Goal: Task Accomplishment & Management: Manage account settings

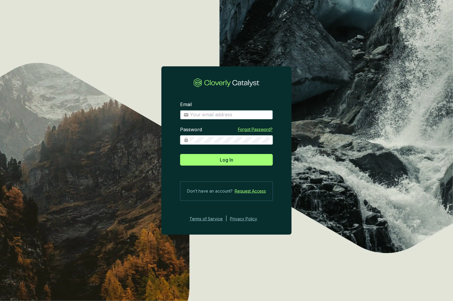
click at [209, 115] on input "Email" at bounding box center [229, 114] width 79 height 6
type input "matt@justbrightly.com"
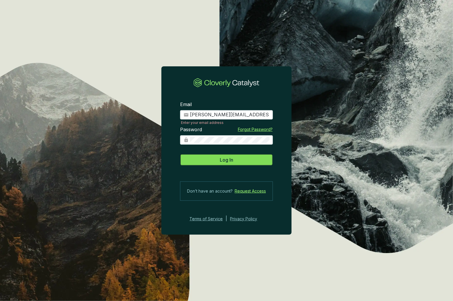
click at [224, 161] on span "Log In" at bounding box center [226, 159] width 13 height 7
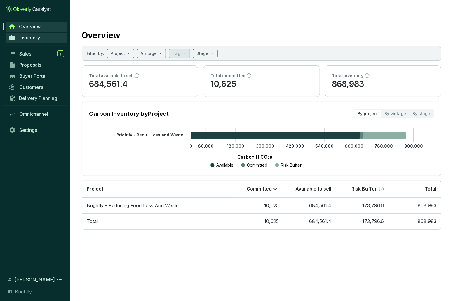
click at [29, 35] on span "Inventory" at bounding box center [29, 38] width 21 height 6
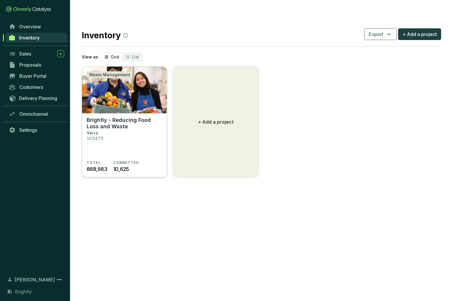
click at [135, 98] on img at bounding box center [124, 90] width 85 height 47
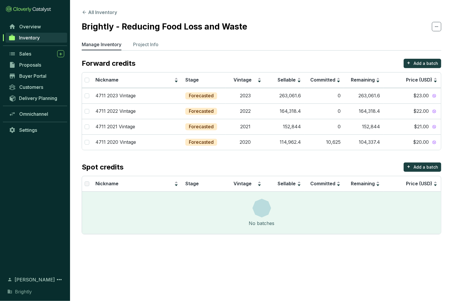
click at [155, 38] on section "All Inventory Brightly - Reducing Food Loss and Waste Manage Inventory Project …" at bounding box center [261, 123] width 383 height 246
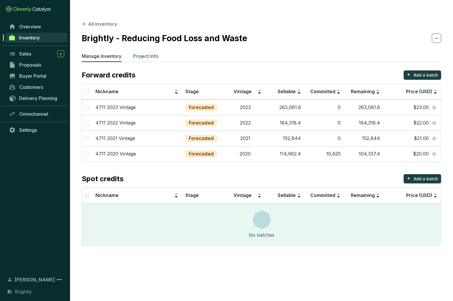
click at [155, 53] on p "Project Info" at bounding box center [145, 56] width 25 height 7
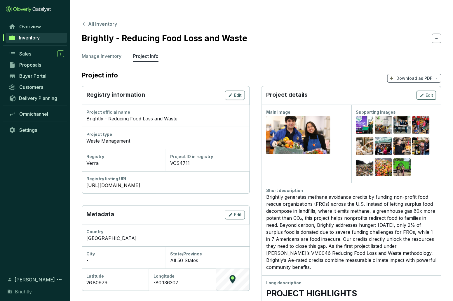
click at [427, 92] on span "Edit" at bounding box center [429, 95] width 8 height 6
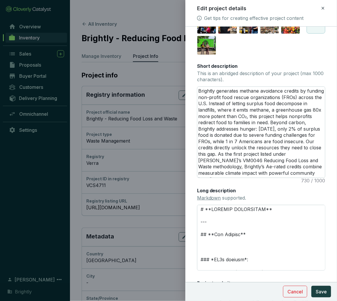
scroll to position [83, 0]
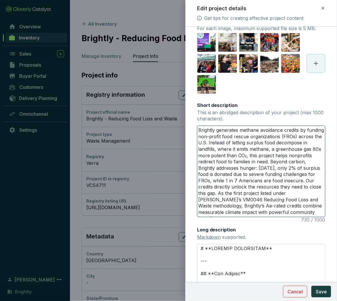
drag, startPoint x: 242, startPoint y: 198, endPoint x: 241, endPoint y: 208, distance: 10.2
click at [241, 208] on textarea "Brightly generates methane avoidance credits by funding non-profit food rescue …" at bounding box center [262, 171] width 128 height 91
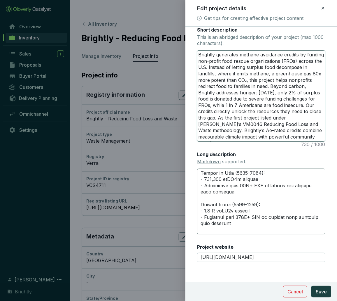
scroll to position [66, 0]
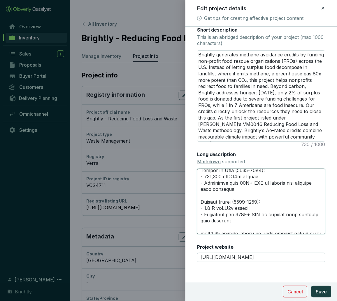
drag, startPoint x: 216, startPoint y: 209, endPoint x: 195, endPoint y: 209, distance: 21.0
click at [195, 209] on form "Main image Recommended pixel size is: 1600 x 1200. Maximum supported file size …" at bounding box center [262, 86] width 152 height 421
type textarea "# **PROJECT HIGHLIGHTS** --- ## **Key Results** ### *CO2e avoided*: Impact to D…"
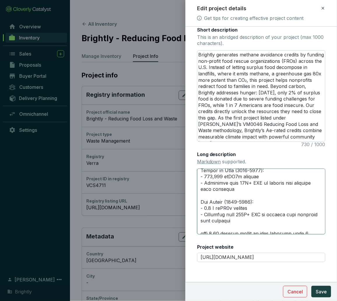
type textarea "# **PROJECT HIGHLIGHTS** --- ## **Key Results** ### *CO2e avoided*: Impact to D…"
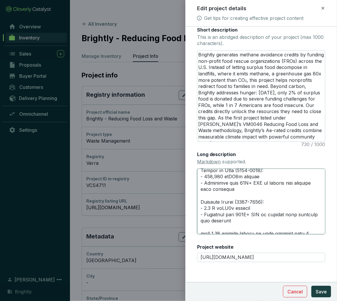
type textarea "# **PROJECT HIGHLIGHTS** --- ## **Key Results** ### *CO2e avoided*: Impact to D…"
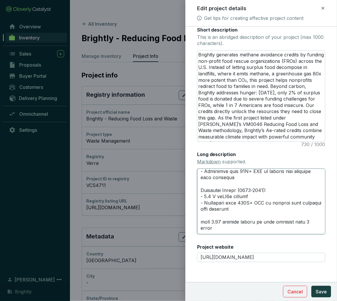
scroll to position [79, 0]
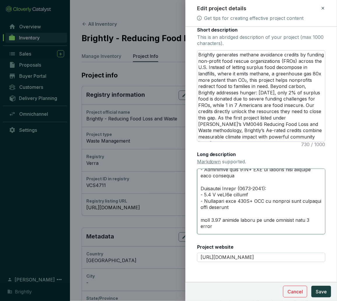
click at [208, 200] on textarea "Long description Markdown supported." at bounding box center [261, 201] width 128 height 66
type textarea "# **PROJECT HIGHLIGHTS** --- ## **Key Results** ### *CO2e avoided*: Impact to D…"
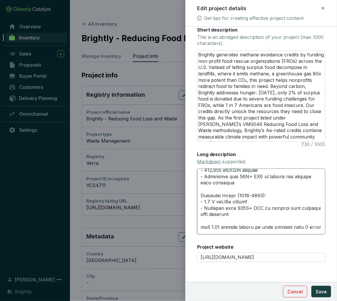
scroll to position [59, 0]
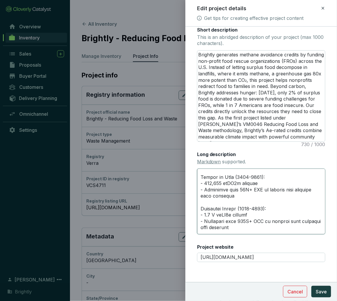
drag, startPoint x: 246, startPoint y: 196, endPoint x: 240, endPoint y: 196, distance: 5.5
click at [240, 196] on textarea "Long description Markdown supported." at bounding box center [261, 201] width 128 height 66
type textarea "# **PROJECT HIGHLIGHTS** --- ## **Key Results** ### *CO2e avoided*: Impact to D…"
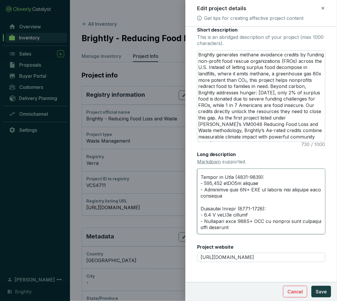
type textarea "# **PROJECT HIGHLIGHTS** --- ## **Key Results** ### *CO2e avoided*: Impact to D…"
click at [240, 196] on textarea "Long description Markdown supported." at bounding box center [261, 201] width 128 height 66
type textarea "# **PROJECT HIGHLIGHTS** --- ## **Key Results** ### *CO2e avoided*: Impact to D…"
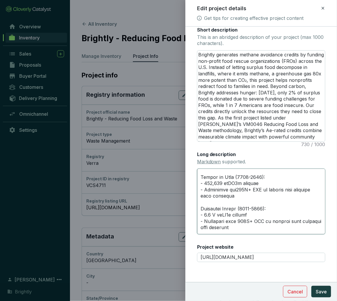
type textarea "# **PROJECT HIGHLIGHTS** --- ## **Key Results** ### *CO2e avoided*: Impact to D…"
click at [235, 195] on textarea "Long description Markdown supported." at bounding box center [261, 201] width 128 height 66
type textarea "# **PROJECT HIGHLIGHTS** --- ## **Key Results** ### *CO2e avoided*: Impact to D…"
click at [249, 194] on textarea "Long description Markdown supported." at bounding box center [261, 201] width 128 height 66
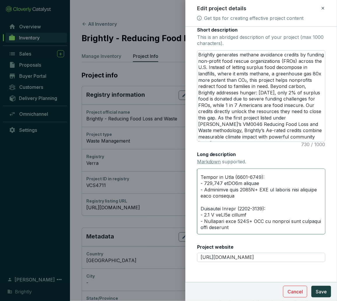
type textarea "# **PROJECT HIGHLIGHTS** --- ## **Key Results** ### *CO2e avoided*: Impact to D…"
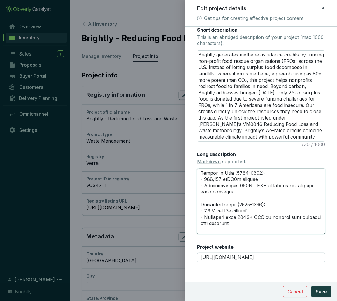
scroll to position [67, 0]
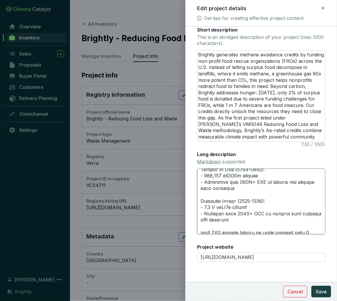
type textarea "# **PROJECT HIGHLIGHTS** --- ## **Key Results** ### *CO2e avoided*: Impact to D…"
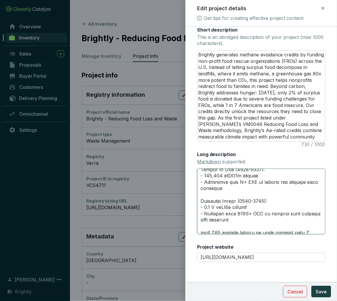
type textarea "# **PROJECT HIGHLIGHTS** --- ## **Key Results** ### *CO2e avoided*: Impact to D…"
drag, startPoint x: 211, startPoint y: 214, endPoint x: 205, endPoint y: 214, distance: 5.5
click at [205, 214] on textarea "Long description Markdown supported." at bounding box center [261, 201] width 128 height 66
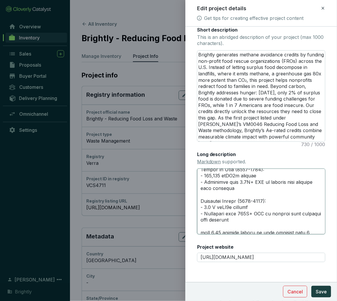
type textarea "# **PROJECT HIGHLIGHTS** --- ## **Key Results** ### *CO2e avoided*: Impact to D…"
drag, startPoint x: 212, startPoint y: 214, endPoint x: 207, endPoint y: 214, distance: 4.1
click at [207, 214] on textarea "Long description Markdown supported." at bounding box center [261, 201] width 128 height 66
type textarea "# **PROJECT HIGHLIGHTS** --- ## **Key Results** ### *CO2e avoided*: Impact to D…"
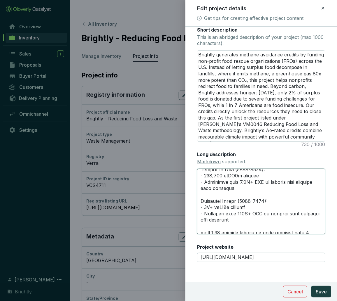
drag, startPoint x: 249, startPoint y: 220, endPoint x: 240, endPoint y: 220, distance: 8.8
click at [240, 220] on textarea "Long description Markdown supported." at bounding box center [261, 201] width 128 height 66
type textarea "# **PROJECT HIGHLIGHTS** --- ## **Key Results** ### *CO2e avoided*: Impact to D…"
click at [207, 213] on textarea "Long description Markdown supported." at bounding box center [261, 201] width 128 height 66
type textarea "# **PROJECT HIGHLIGHTS** --- ## **Key Results** ### *CO2e avoided*: Impact to D…"
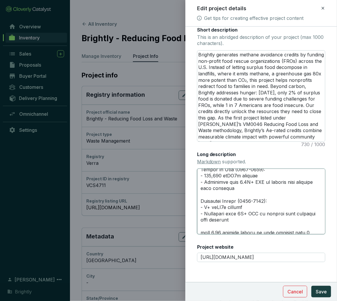
click at [204, 214] on textarea "Long description Markdown supported." at bounding box center [261, 201] width 128 height 66
type textarea "# **PROJECT HIGHLIGHTS** --- ## **Key Results** ### *CO2e avoided*: Impact to D…"
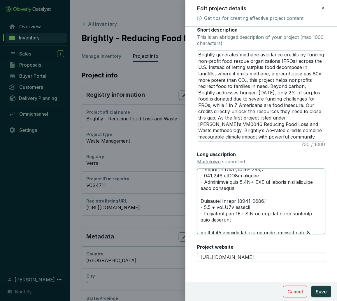
type textarea "# **PROJECT HIGHLIGHTS** --- ## **Key Results** ### *CO2e avoided*: Impact to D…"
drag, startPoint x: 244, startPoint y: 220, endPoint x: 241, endPoint y: 220, distance: 3.5
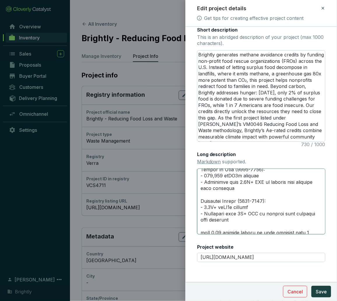
click at [241, 220] on textarea "Long description Markdown supported." at bounding box center [261, 201] width 128 height 66
type textarea "# **PROJECT HIGHLIGHTS** --- ## **Key Results** ### *CO2e avoided*: Impact to D…"
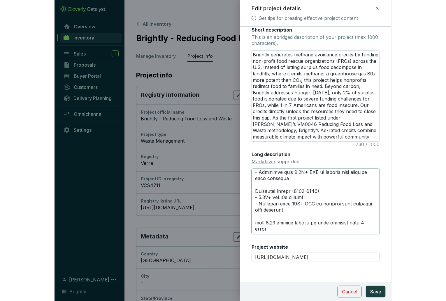
scroll to position [93, 0]
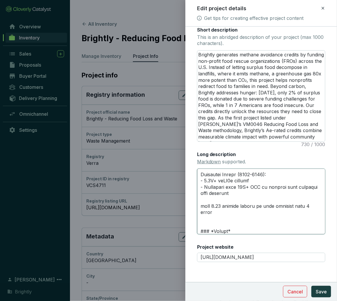
drag, startPoint x: 321, startPoint y: 212, endPoint x: 194, endPoint y: 211, distance: 126.6
click at [194, 211] on form "Main image Recommended pixel size is: 1600 x 1200. Maximum supported file size …" at bounding box center [262, 86] width 152 height 421
type textarea "# **PROJECT HIGHLIGHTS** --- ## **Key Results** ### *CO2e avoided*: Impact to D…"
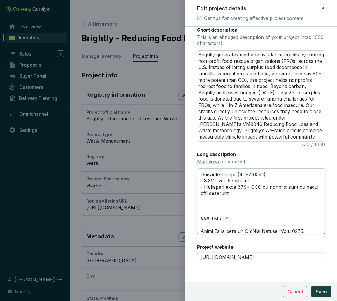
type textarea "# **PROJECT HIGHLIGHTS** --- ## **Key Results** ### *CO2e avoided*: Impact to D…"
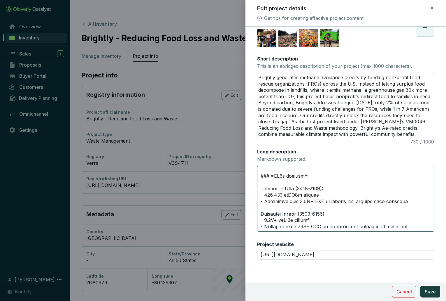
scroll to position [47, 0]
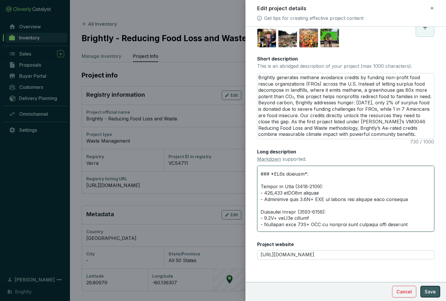
type textarea "# **PROJECT HIGHLIGHTS** --- ## **Key Results** ### *CO2e avoided*: Impact to D…"
click at [428, 287] on button "Save" at bounding box center [431, 291] width 20 height 12
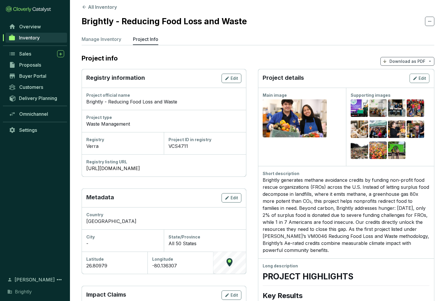
scroll to position [17, 0]
click at [423, 76] on span "Edit" at bounding box center [423, 79] width 8 height 6
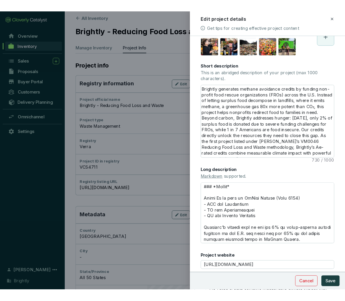
scroll to position [145, 0]
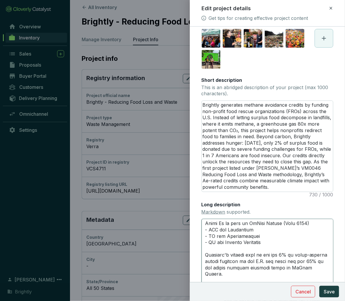
click at [227, 230] on textarea "Long description Markdown supported." at bounding box center [268, 252] width 132 height 66
drag, startPoint x: 206, startPoint y: 230, endPoint x: 220, endPoint y: 230, distance: 14.0
click at [220, 230] on textarea "Long description Markdown supported." at bounding box center [268, 252] width 132 height 66
type textarea "# **PROJECT HIGHLIGHTS** --- ## **Key Results** ### *CO2e avoided*: Impact to D…"
click at [209, 230] on textarea "Long description Markdown supported." at bounding box center [268, 252] width 132 height 66
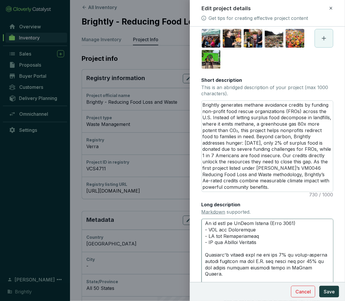
type textarea "# **PROJECT HIGHLIGHTS** --- ## **Key Results** ### *CO2e avoided*: Impact to D…"
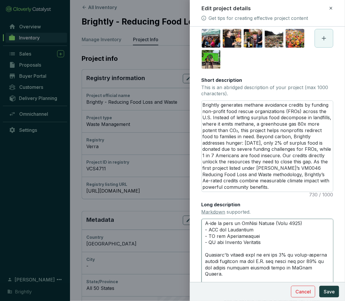
type textarea "# **PROJECT HIGHLIGHTS** --- ## **Key Results** ### *CO2e avoided*: Impact to D…"
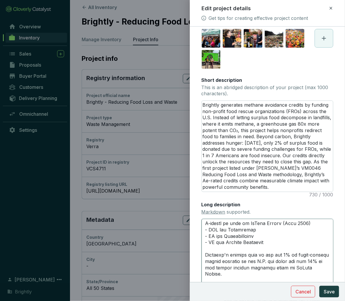
type textarea "# **PROJECT HIGHLIGHTS** --- ## **Key Results** ### *CO2e avoided*: Impact to D…"
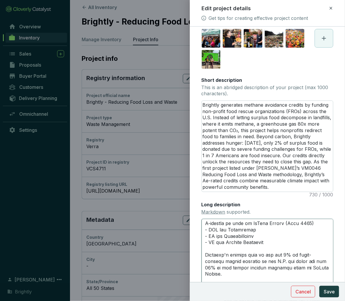
type textarea "# **PROJECT HIGHLIGHTS** --- ## **Key Results** ### *CO2e avoided*: Impact to D…"
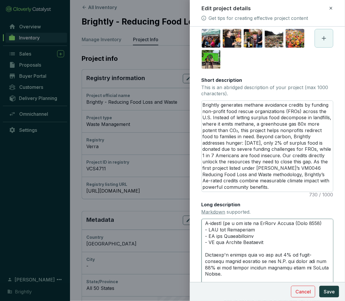
type textarea "# **PROJECT HIGHLIGHTS** --- ## **Key Results** ### *CO2e avoided*: Impact to D…"
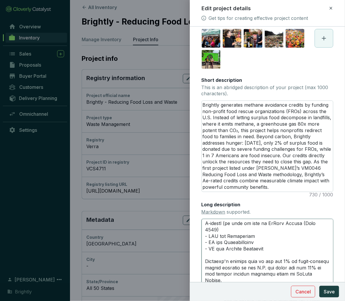
type textarea "# **PROJECT HIGHLIGHTS** --- ## **Key Results** ### *CO2e avoided*: Impact to D…"
drag, startPoint x: 265, startPoint y: 230, endPoint x: 244, endPoint y: 230, distance: 20.7
click at [244, 230] on textarea "Long description Markdown supported." at bounding box center [268, 252] width 132 height 66
type textarea "# **PROJECT HIGHLIGHTS** --- ## **Key Results** ### *CO2e avoided*: Impact to D…"
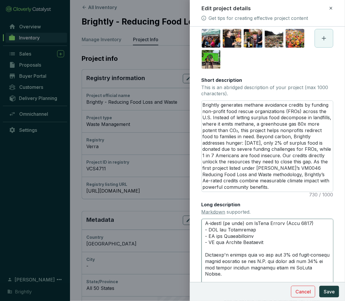
type textarea "# **PROJECT HIGHLIGHTS** --- ## **Key Results** ### *CO2e avoided*: Impact to D…"
click at [318, 228] on textarea "Long description Markdown supported." at bounding box center [268, 252] width 132 height 66
type textarea "# **PROJECT HIGHLIGHTS** --- ## **Key Results** ### *CO2e avoided*: Impact to D…"
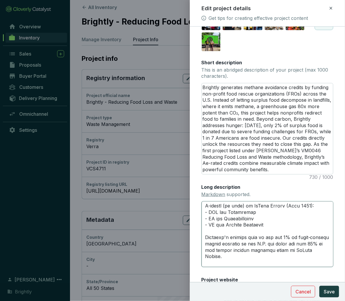
scroll to position [160, 0]
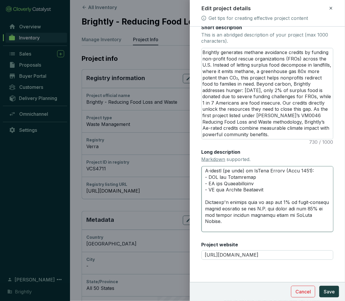
type textarea "# **PROJECT HIGHLIGHTS** --- ## **Key Results** ### *CO2e avoided*: Impact to D…"
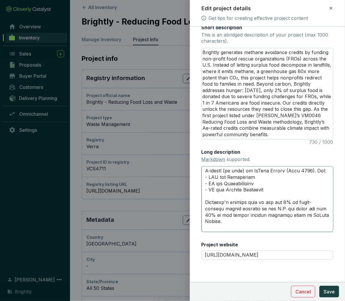
type textarea "# **PROJECT HIGHLIGHTS** --- ## **Key Results** ### *CO2e avoided*: Impact to D…"
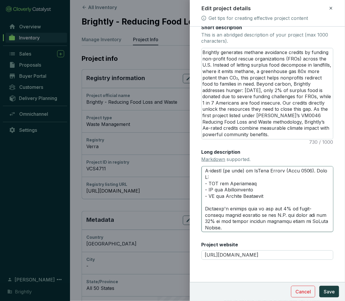
type textarea "# **PROJECT HIGHLIGHTS** --- ## **Key Results** ### *CO2e avoided*: Impact to D…"
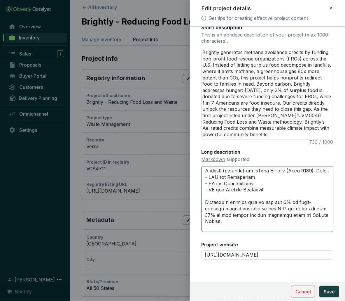
type textarea "# **PROJECT HIGHLIGHTS** --- ## **Key Results** ### *CO2e avoided*: Impact to D…"
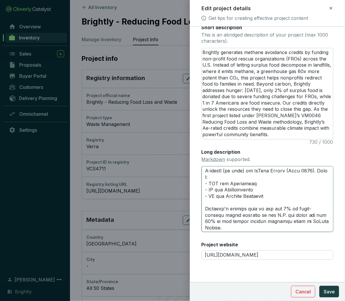
type textarea "# **PROJECT HIGHLIGHTS** --- ## **Key Results** ### *CO2e avoided*: Impact to D…"
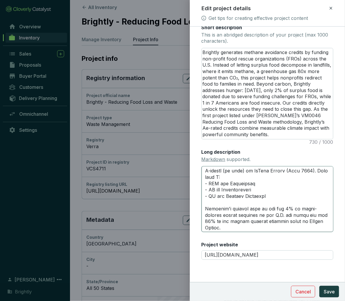
type textarea "# **PROJECT HIGHLIGHTS** --- ## **Key Results** ### *CO2e avoided*: Impact to D…"
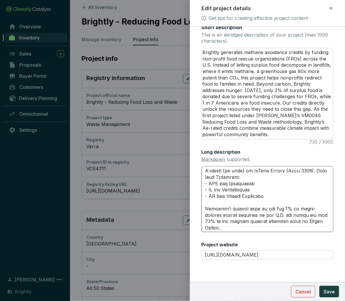
type textarea "# **PROJECT HIGHLIGHTS** --- ## **Key Results** ### *CO2e avoided*: Impact to D…"
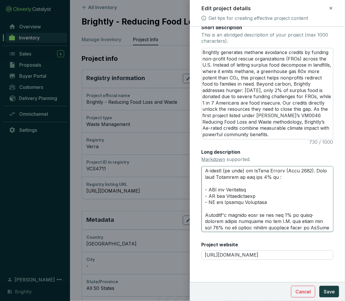
click at [233, 184] on textarea "Long description Markdown supported." at bounding box center [268, 199] width 132 height 66
click at [301, 183] on textarea "Long description Markdown supported." at bounding box center [268, 199] width 132 height 66
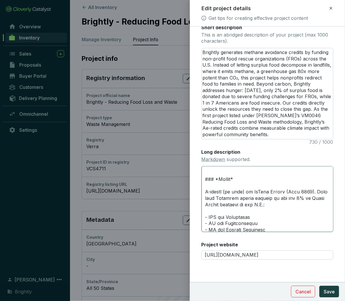
scroll to position [130, 0]
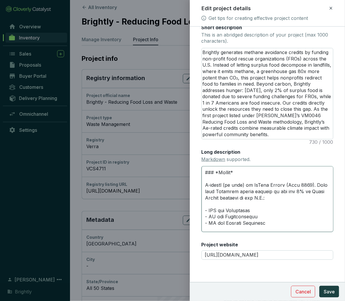
drag, startPoint x: 215, startPoint y: 199, endPoint x: 207, endPoint y: 199, distance: 7.6
click at [207, 199] on textarea "Long description Markdown supported." at bounding box center [268, 199] width 132 height 66
click at [255, 202] on textarea "Long description Markdown supported." at bounding box center [268, 199] width 132 height 66
click at [314, 204] on textarea "Long description Markdown supported." at bounding box center [268, 199] width 132 height 66
drag, startPoint x: 261, startPoint y: 198, endPoint x: 276, endPoint y: 197, distance: 15.2
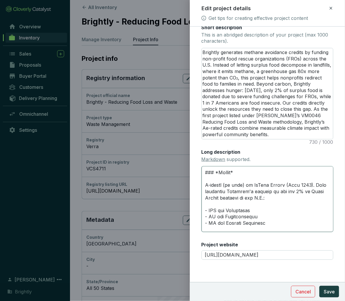
click at [271, 204] on textarea "Long description Markdown supported." at bounding box center [268, 199] width 132 height 66
click at [303, 198] on textarea "Long description Markdown supported." at bounding box center [268, 199] width 132 height 66
drag, startPoint x: 253, startPoint y: 203, endPoint x: 277, endPoint y: 203, distance: 23.9
click at [277, 203] on textarea "Long description Markdown supported." at bounding box center [268, 199] width 132 height 66
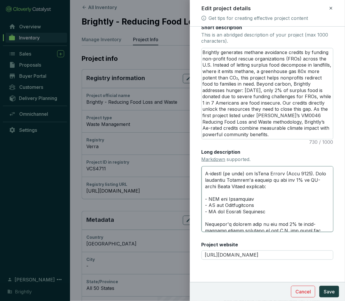
click at [258, 206] on textarea "Long description Markdown supported." at bounding box center [268, 199] width 132 height 66
click at [254, 192] on textarea "Long description Markdown supported." at bounding box center [268, 199] width 132 height 66
click at [307, 187] on textarea "Long description Markdown supported." at bounding box center [268, 199] width 132 height 66
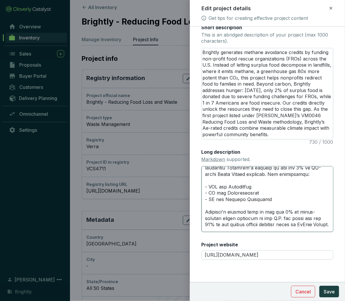
scroll to position [156, 0]
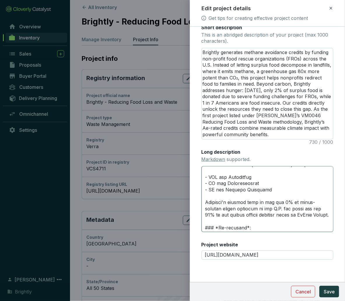
drag, startPoint x: 265, startPoint y: 222, endPoint x: 272, endPoint y: 228, distance: 9.1
click at [273, 228] on textarea "Long description Markdown supported." at bounding box center [268, 199] width 132 height 66
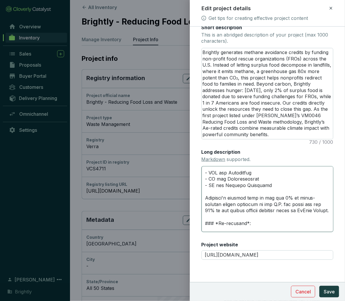
click at [270, 222] on textarea "Long description Markdown supported." at bounding box center [268, 199] width 132 height 66
drag, startPoint x: 274, startPoint y: 211, endPoint x: 308, endPoint y: 216, distance: 34.2
click at [308, 216] on textarea "Long description Markdown supported." at bounding box center [268, 199] width 132 height 66
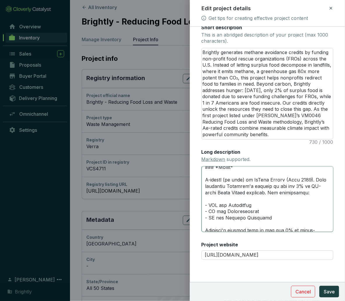
scroll to position [133, 0]
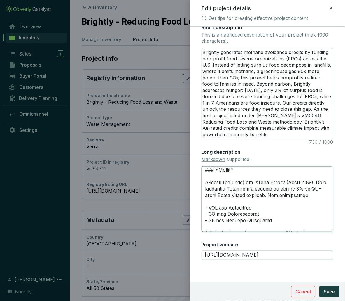
click at [253, 200] on textarea "Long description Markdown supported." at bounding box center [268, 199] width 132 height 66
paste textarea "among the top 25% of all global climate projects rated by BeZero Carbon"
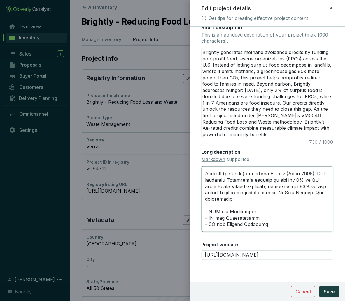
scroll to position [148, 0]
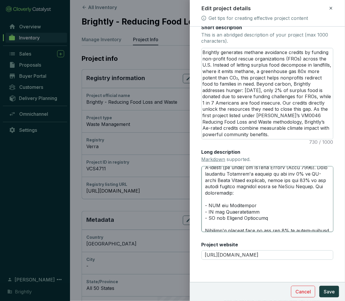
click at [326, 185] on textarea "Long description Markdown supported." at bounding box center [268, 199] width 132 height 66
drag, startPoint x: 223, startPoint y: 193, endPoint x: 237, endPoint y: 193, distance: 14.3
click at [237, 193] on textarea "Long description Markdown supported." at bounding box center [268, 199] width 132 height 66
drag, startPoint x: 224, startPoint y: 199, endPoint x: 255, endPoint y: 191, distance: 32.1
click at [255, 191] on textarea "Long description Markdown supported." at bounding box center [268, 199] width 132 height 66
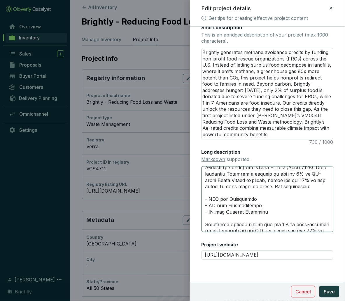
click at [257, 186] on textarea "Long description Markdown supported." at bounding box center [268, 199] width 132 height 66
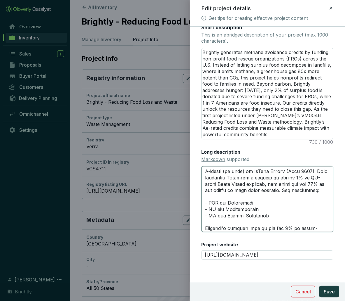
scroll to position [144, 0]
drag, startPoint x: 317, startPoint y: 190, endPoint x: 323, endPoint y: 190, distance: 6.4
click at [323, 190] on textarea "Long description Markdown supported." at bounding box center [268, 199] width 132 height 66
click at [238, 197] on textarea "Long description Markdown supported." at bounding box center [268, 199] width 132 height 66
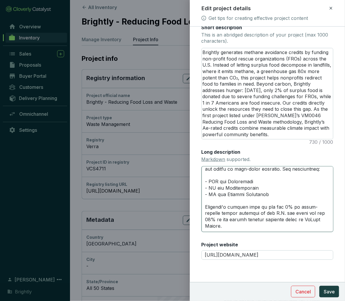
scroll to position [172, 0]
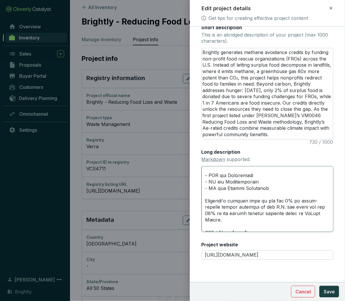
drag, startPoint x: 275, startPoint y: 213, endPoint x: 308, endPoint y: 218, distance: 33.6
click at [308, 218] on textarea "Long description Markdown supported." at bounding box center [268, 199] width 132 height 66
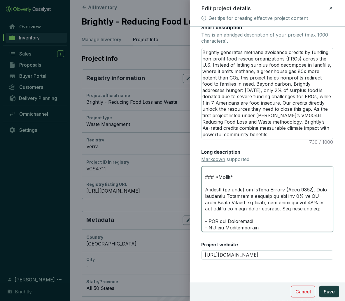
drag, startPoint x: 268, startPoint y: 215, endPoint x: 266, endPoint y: 207, distance: 8.7
click at [266, 207] on textarea "Long description Markdown supported." at bounding box center [268, 199] width 132 height 66
paste textarea "climate projects rated by BeZero Carbon"
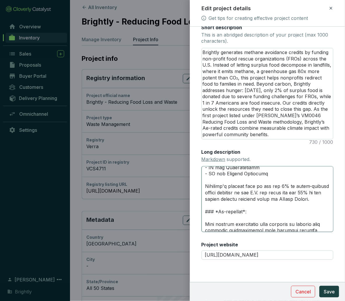
scroll to position [193, 0]
drag, startPoint x: 317, startPoint y: 205, endPoint x: 202, endPoint y: 186, distance: 115.6
click at [202, 186] on textarea "Long description Markdown supported." at bounding box center [268, 199] width 132 height 66
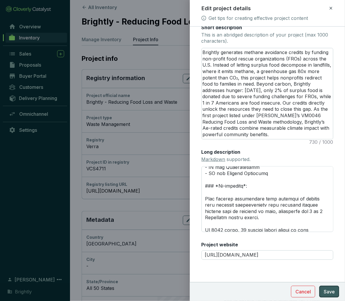
click at [331, 291] on span "Save" at bounding box center [329, 291] width 11 height 7
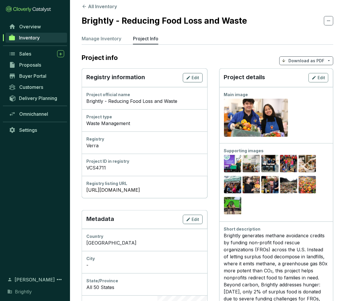
scroll to position [17, 0]
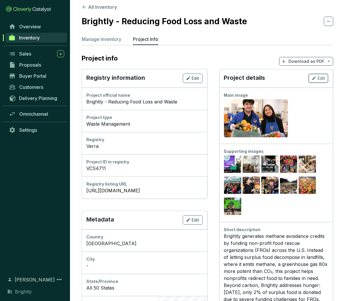
click at [319, 74] on button "Edit" at bounding box center [319, 78] width 20 height 9
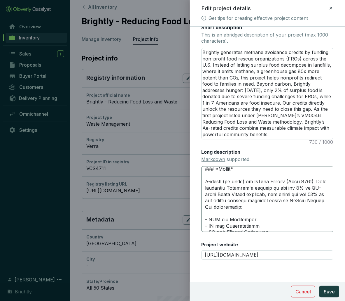
scroll to position [135, 0]
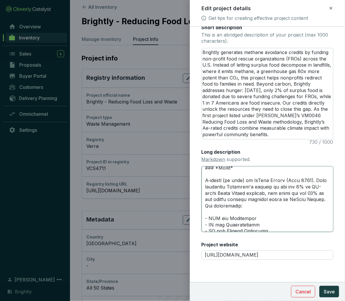
click at [264, 199] on textarea "Long description Markdown supported." at bounding box center [268, 199] width 132 height 66
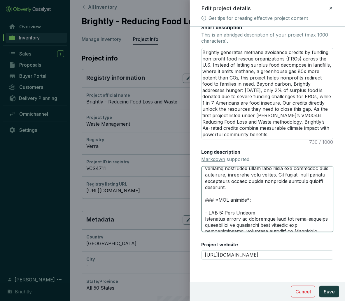
scroll to position [255, 0]
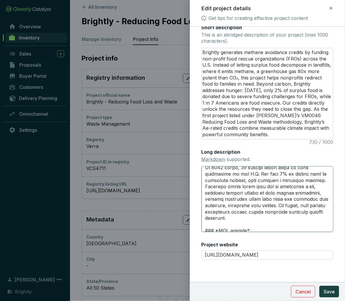
drag, startPoint x: 205, startPoint y: 192, endPoint x: 304, endPoint y: 219, distance: 102.4
click at [304, 219] on textarea "Long description Markdown supported." at bounding box center [268, 199] width 132 height 66
paste textarea "goes beyond reducing methane emissions — it enables buyers to demonstrate clima…"
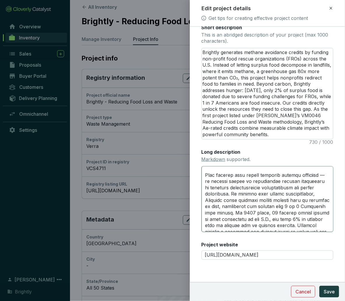
scroll to position [219, 0]
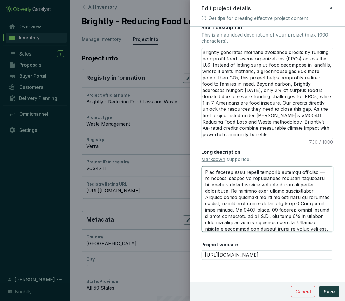
click at [211, 184] on textarea "Long description Markdown supported." at bounding box center [268, 199] width 132 height 66
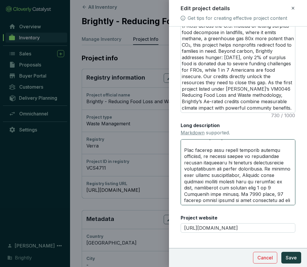
scroll to position [213, 0]
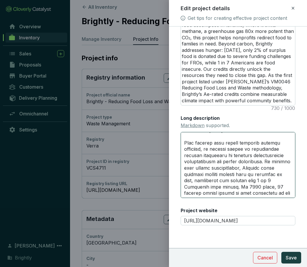
click at [278, 179] on textarea "Long description Markdown supported." at bounding box center [238, 165] width 115 height 66
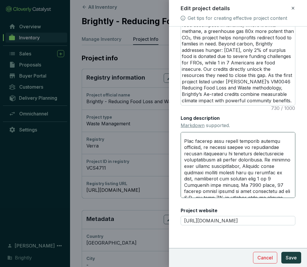
scroll to position [223, 0]
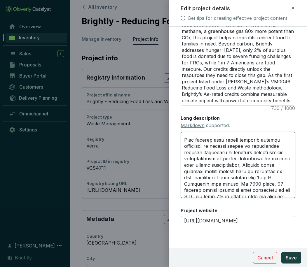
drag, startPoint x: 241, startPoint y: 165, endPoint x: 181, endPoint y: 166, distance: 59.5
click at [181, 166] on textarea "Long description Markdown supported." at bounding box center [238, 165] width 115 height 66
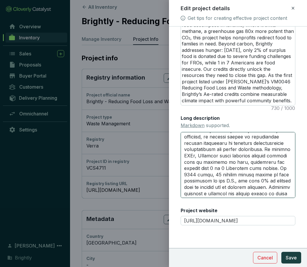
scroll to position [235, 0]
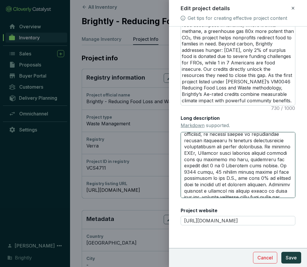
drag, startPoint x: 262, startPoint y: 153, endPoint x: 248, endPoint y: 152, distance: 14.3
click at [248, 152] on textarea "Long description Markdown supported." at bounding box center [238, 165] width 115 height 66
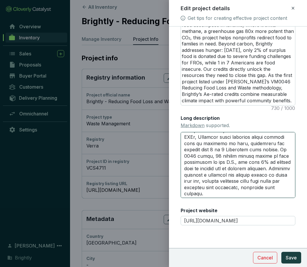
scroll to position [254, 0]
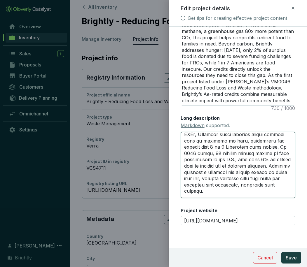
click at [246, 157] on textarea "Long description Markdown supported." at bounding box center [238, 165] width 115 height 66
click at [261, 148] on textarea "Long description Markdown supported." at bounding box center [238, 165] width 115 height 66
drag, startPoint x: 285, startPoint y: 146, endPoint x: 279, endPoint y: 146, distance: 5.5
click at [279, 146] on textarea "Long description Markdown supported." at bounding box center [238, 165] width 115 height 66
click at [262, 145] on textarea "Long description Markdown supported." at bounding box center [238, 165] width 115 height 66
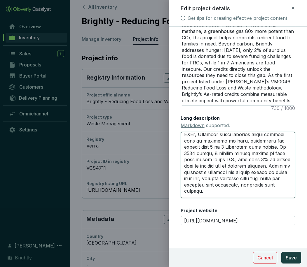
click at [282, 148] on textarea "Long description Markdown supported." at bounding box center [238, 165] width 115 height 66
click at [270, 152] on textarea "Long description Markdown supported." at bounding box center [238, 165] width 115 height 66
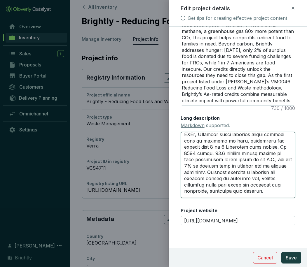
drag, startPoint x: 272, startPoint y: 153, endPoint x: 201, endPoint y: 156, distance: 71.5
click at [201, 156] on textarea "Long description Markdown supported." at bounding box center [238, 165] width 115 height 66
click at [199, 158] on textarea "Long description Markdown supported." at bounding box center [238, 165] width 115 height 66
drag, startPoint x: 198, startPoint y: 159, endPoint x: 273, endPoint y: 153, distance: 75.5
click at [273, 153] on textarea "Long description Markdown supported." at bounding box center [238, 165] width 115 height 66
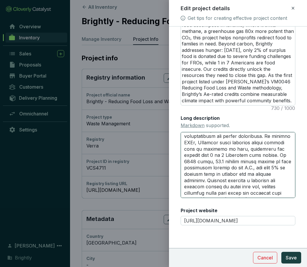
scroll to position [246, 0]
click at [228, 161] on textarea "Long description Markdown supported." at bounding box center [238, 165] width 115 height 66
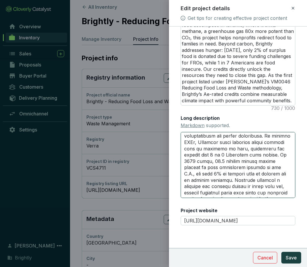
drag, startPoint x: 199, startPoint y: 162, endPoint x: 214, endPoint y: 162, distance: 14.9
click at [214, 162] on textarea "Long description Markdown supported." at bounding box center [238, 165] width 115 height 66
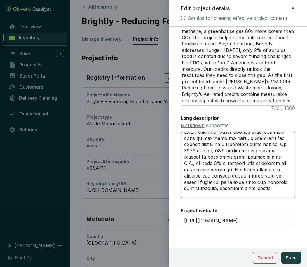
scroll to position [258, 0]
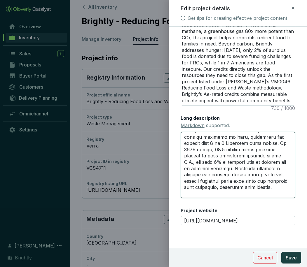
drag, startPoint x: 203, startPoint y: 156, endPoint x: 176, endPoint y: 156, distance: 26.6
click at [176, 156] on form "Main image Recommended pixel size is: 1600 x 1200. Maximum supported file size …" at bounding box center [238, 41] width 138 height 440
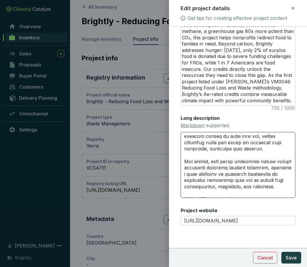
scroll to position [295, 0]
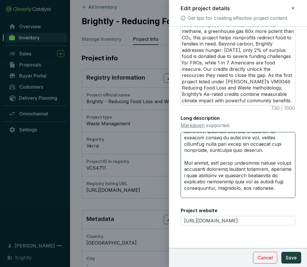
drag, startPoint x: 280, startPoint y: 181, endPoint x: 194, endPoint y: 165, distance: 87.4
click at [194, 165] on textarea "Long description Markdown supported." at bounding box center [238, 165] width 115 height 66
click at [281, 169] on textarea "Long description Markdown supported." at bounding box center [238, 165] width 115 height 66
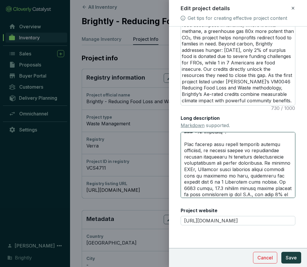
scroll to position [223, 0]
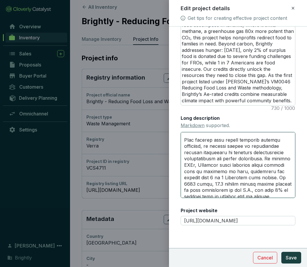
click at [184, 167] on textarea "Long description Markdown supported." at bounding box center [238, 165] width 115 height 66
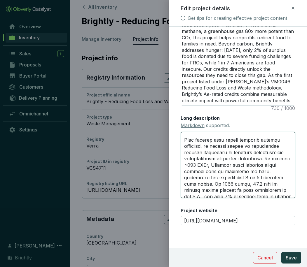
click at [187, 166] on textarea "Long description Markdown supported." at bounding box center [238, 165] width 115 height 66
click at [210, 146] on textarea "Long description Markdown supported." at bounding box center [238, 165] width 115 height 66
click at [183, 165] on textarea "Long description Markdown supported." at bounding box center [238, 165] width 115 height 66
click at [206, 165] on textarea "Long description Markdown supported." at bounding box center [238, 165] width 115 height 66
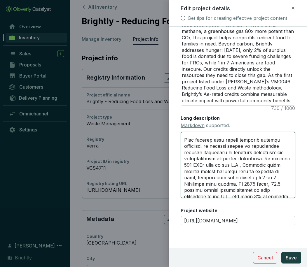
click at [253, 174] on textarea "Long description Markdown supported." at bounding box center [238, 165] width 115 height 66
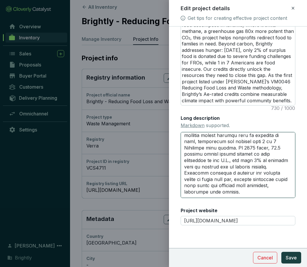
scroll to position [260, 0]
drag, startPoint x: 244, startPoint y: 153, endPoint x: 268, endPoint y: 153, distance: 23.9
click at [268, 153] on textarea "Long description Markdown supported." at bounding box center [238, 165] width 115 height 66
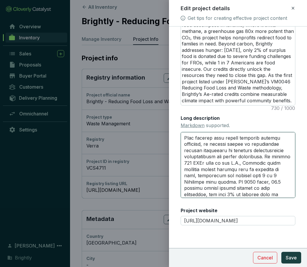
scroll to position [208, 0]
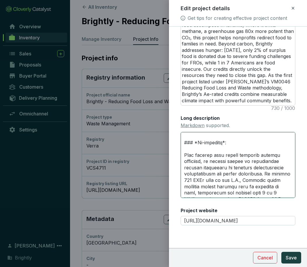
drag, startPoint x: 280, startPoint y: 179, endPoint x: 181, endPoint y: 153, distance: 102.5
click at [181, 152] on textarea "Long description Markdown supported." at bounding box center [238, 165] width 115 height 66
click at [204, 169] on textarea "Long description Markdown supported." at bounding box center [238, 165] width 115 height 66
click at [261, 153] on textarea "Long description Markdown supported." at bounding box center [238, 165] width 115 height 66
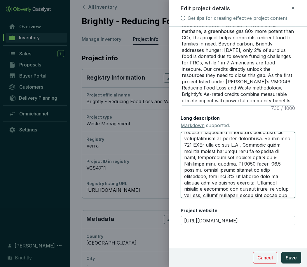
scroll to position [243, 0]
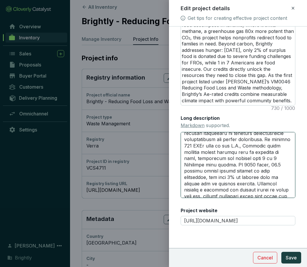
click at [185, 145] on textarea "Long description Markdown supported." at bounding box center [238, 165] width 115 height 66
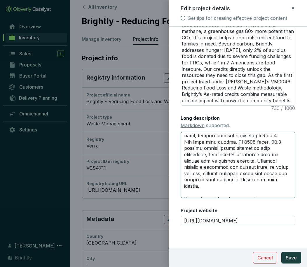
scroll to position [266, 0]
click at [221, 160] on textarea "Long description Markdown supported." at bounding box center [238, 165] width 115 height 66
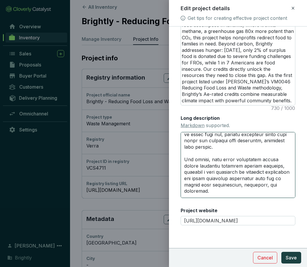
scroll to position [307, 0]
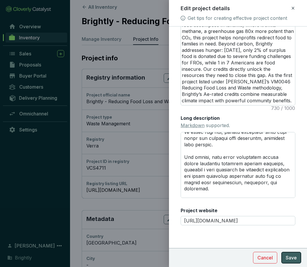
click at [294, 254] on span "Save" at bounding box center [291, 257] width 11 height 7
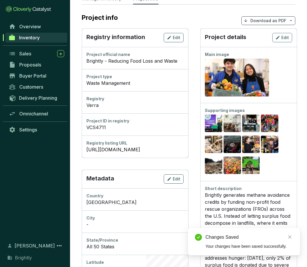
scroll to position [55, 0]
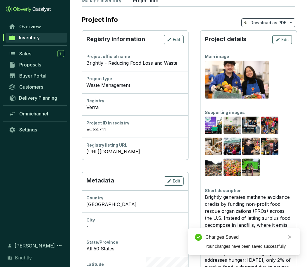
click at [280, 35] on button "Edit" at bounding box center [282, 39] width 20 height 9
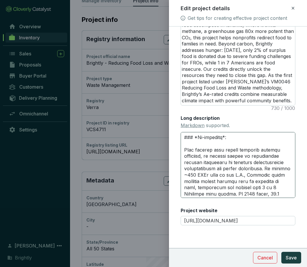
scroll to position [202, 0]
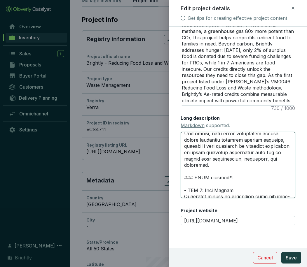
drag, startPoint x: 183, startPoint y: 160, endPoint x: 281, endPoint y: 152, distance: 98.6
click at [281, 152] on textarea "Long description Markdown supported." at bounding box center [238, 165] width 115 height 66
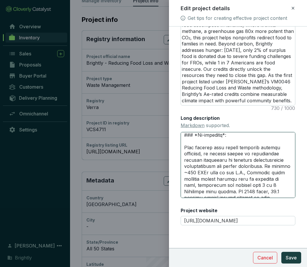
scroll to position [216, 0]
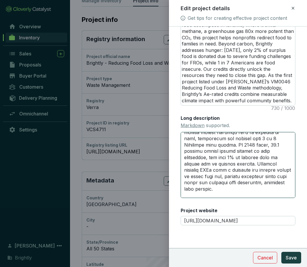
paste textarea "—it enables buyers to demonstrate climate leadership by addressing interconnect…"
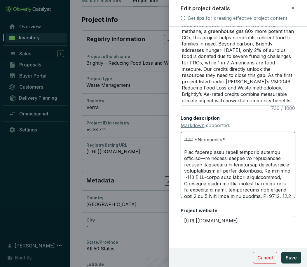
scroll to position [207, 0]
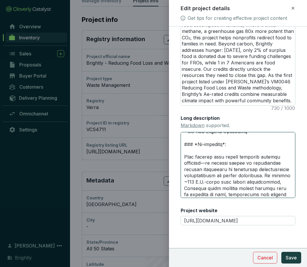
click at [211, 163] on textarea "Long description Markdown supported." at bounding box center [238, 165] width 115 height 66
drag, startPoint x: 260, startPoint y: 158, endPoint x: 241, endPoint y: 158, distance: 19.3
click at [241, 158] on textarea "Long description Markdown supported." at bounding box center [238, 165] width 115 height 66
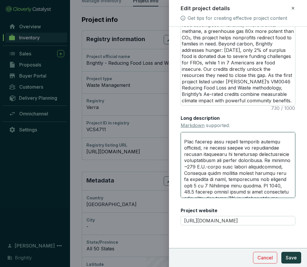
scroll to position [224, 0]
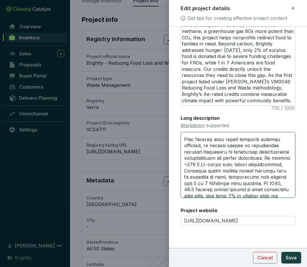
click at [241, 158] on textarea "Long description Markdown supported." at bounding box center [238, 165] width 115 height 66
click at [240, 146] on textarea "Long description Markdown supported." at bounding box center [238, 165] width 115 height 66
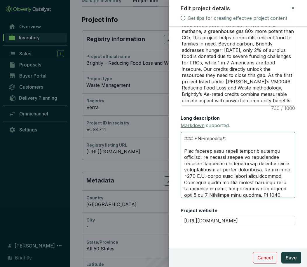
scroll to position [216, 0]
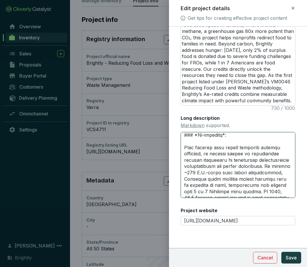
drag, startPoint x: 223, startPoint y: 173, endPoint x: 280, endPoint y: 172, distance: 57.5
click at [280, 172] on textarea "Long description Markdown supported." at bounding box center [238, 165] width 115 height 66
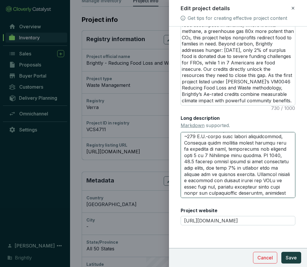
scroll to position [263, 0]
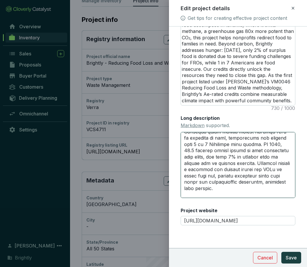
click at [237, 167] on textarea "Long description Markdown supported." at bounding box center [238, 165] width 115 height 66
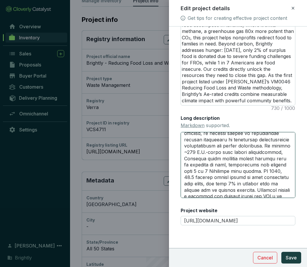
scroll to position [237, 0]
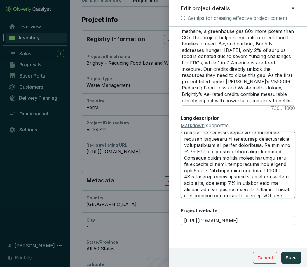
click at [279, 153] on textarea "Long description Markdown supported." at bounding box center [238, 165] width 115 height 66
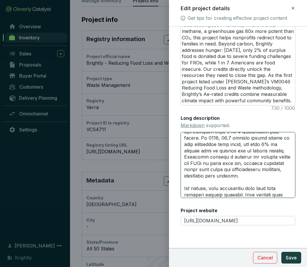
scroll to position [276, 0]
click at [216, 151] on textarea "Long description Markdown supported." at bounding box center [238, 165] width 115 height 66
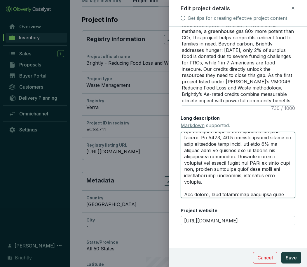
click at [234, 167] on textarea "Long description Markdown supported." at bounding box center [238, 165] width 115 height 66
drag, startPoint x: 212, startPoint y: 181, endPoint x: 236, endPoint y: 158, distance: 33.2
click at [237, 158] on textarea "Long description Markdown supported." at bounding box center [238, 165] width 115 height 66
click at [236, 158] on textarea "Long description Markdown supported." at bounding box center [238, 165] width 115 height 66
drag, startPoint x: 219, startPoint y: 182, endPoint x: 206, endPoint y: 162, distance: 24.4
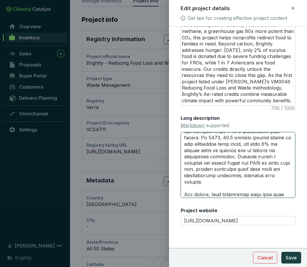
click at [206, 162] on textarea "Long description Markdown supported." at bounding box center [238, 165] width 115 height 66
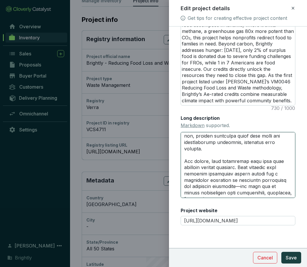
scroll to position [312, 0]
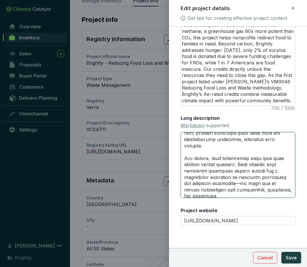
click at [236, 176] on textarea "Long description Markdown supported." at bounding box center [238, 165] width 115 height 66
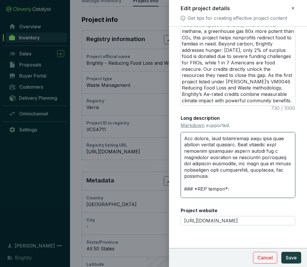
scroll to position [344, 0]
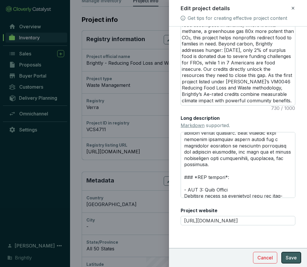
click at [295, 259] on span "Save" at bounding box center [291, 257] width 11 height 7
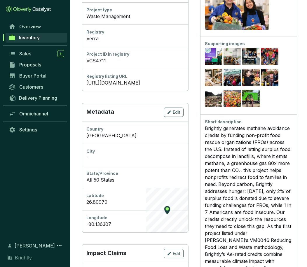
scroll to position [0, 0]
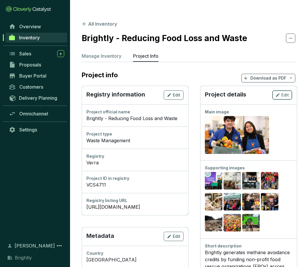
click at [278, 92] on icon "button" at bounding box center [277, 95] width 5 height 7
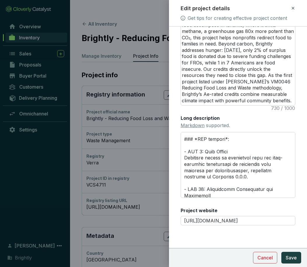
scroll to position [383, 0]
click at [8, 153] on div at bounding box center [153, 133] width 307 height 267
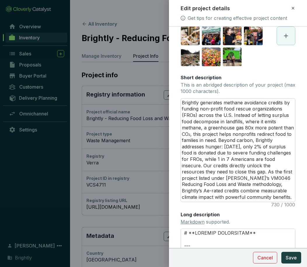
scroll to position [117, 0]
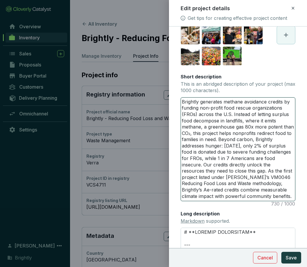
click at [233, 195] on textarea "Brightly generates methane avoidance credits by funding non-profit food rescue …" at bounding box center [238, 149] width 114 height 103
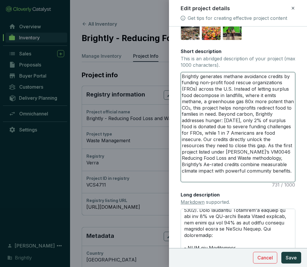
scroll to position [1, 0]
paste textarea "sdg indicator"
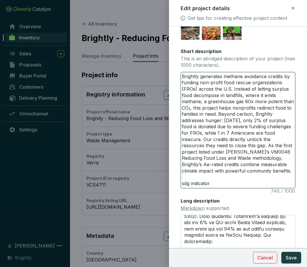
scroll to position [0, 0]
paste textarea "sdg indicator"
paste textarea "Corporate leaders like [PERSON_NAME] Foods and PopSockets have already procured…"
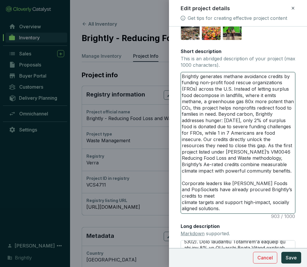
click at [182, 203] on textarea "Brightly generates methane avoidance credits by funding non-profit food rescue …" at bounding box center [238, 142] width 114 height 141
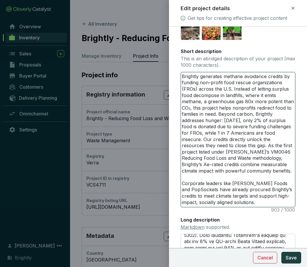
drag, startPoint x: 277, startPoint y: 183, endPoint x: 267, endPoint y: 183, distance: 10.2
click at [267, 183] on textarea "Brightly generates methane avoidance credits by funding non-profit food rescue …" at bounding box center [238, 139] width 114 height 135
click at [207, 188] on textarea "Brightly generates methane avoidance credits by funding non-profit food rescue …" at bounding box center [238, 139] width 114 height 135
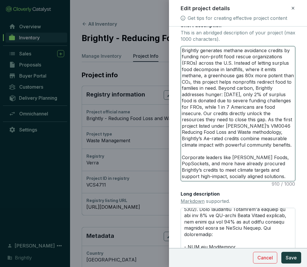
scroll to position [169, 0]
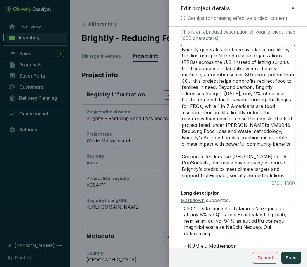
drag, startPoint x: 288, startPoint y: 175, endPoint x: 205, endPoint y: 162, distance: 83.7
click at [205, 162] on textarea "Brightly generates methane avoidance credits by funding non-profit food rescue …" at bounding box center [238, 113] width 114 height 135
click at [247, 174] on textarea "Brightly generates methane avoidance credits by funding non-profit food rescue …" at bounding box center [238, 113] width 114 height 135
click at [219, 170] on textarea "Brightly generates methane avoidance credits by funding non-profit food rescue …" at bounding box center [238, 113] width 114 height 135
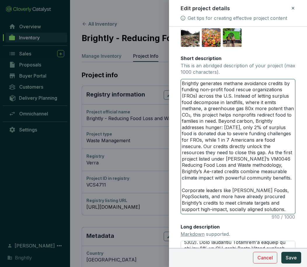
scroll to position [134, 0]
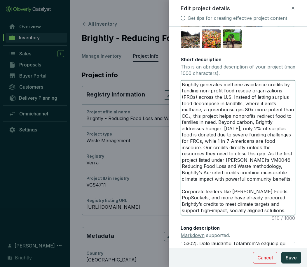
click at [235, 180] on textarea "Brightly generates methane avoidance credits by funding non-profit food rescue …" at bounding box center [238, 148] width 114 height 135
drag, startPoint x: 262, startPoint y: 198, endPoint x: 296, endPoint y: 198, distance: 33.8
click at [296, 198] on form "Main image Recommended pixel size is: 1600 x 1200. Maximum supported file size …" at bounding box center [238, 134] width 138 height 471
drag, startPoint x: 244, startPoint y: 200, endPoint x: 284, endPoint y: 210, distance: 41.2
click at [285, 210] on textarea "Brightly generates methane avoidance credits by funding non-profit food rescue …" at bounding box center [238, 148] width 114 height 135
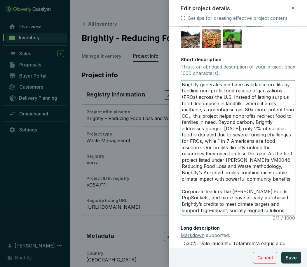
click at [205, 197] on textarea "Brightly generates methane avoidance credits by funding non-profit food rescue …" at bounding box center [238, 148] width 114 height 135
click at [237, 204] on textarea "Brightly generates methane avoidance credits by funding non-profit food rescue …" at bounding box center [238, 148] width 114 height 135
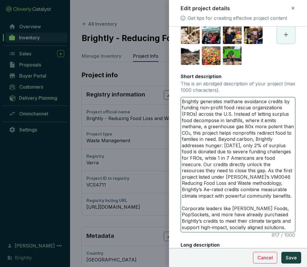
scroll to position [132, 0]
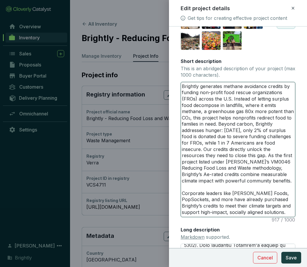
click at [255, 170] on textarea "Brightly generates methane avoidance credits by funding non-profit food rescue …" at bounding box center [238, 149] width 114 height 135
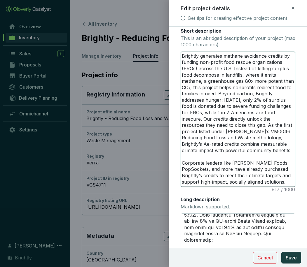
scroll to position [165, 0]
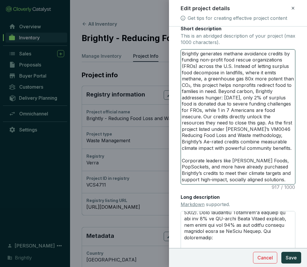
click at [286, 167] on textarea "Brightly generates methane avoidance credits by funding non-profit food rescue …" at bounding box center [238, 117] width 114 height 135
click at [202, 174] on textarea "Brightly generates methane avoidance credits by funding non-profit food rescue …" at bounding box center [238, 117] width 114 height 135
click at [214, 173] on textarea "Brightly generates methane avoidance credits by funding non-profit food rescue …" at bounding box center [238, 117] width 114 height 135
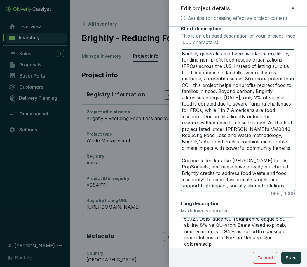
drag, startPoint x: 288, startPoint y: 185, endPoint x: 206, endPoint y: 179, distance: 82.3
click at [206, 179] on textarea "Brightly generates methane avoidance credits by funding non-profit food rescue …" at bounding box center [238, 120] width 114 height 141
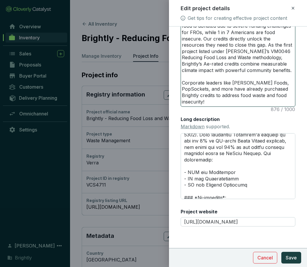
scroll to position [244, 0]
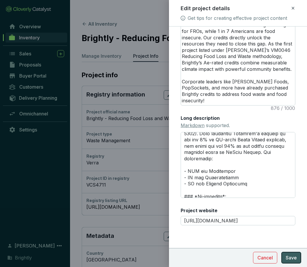
click at [293, 258] on span "Save" at bounding box center [291, 257] width 11 height 7
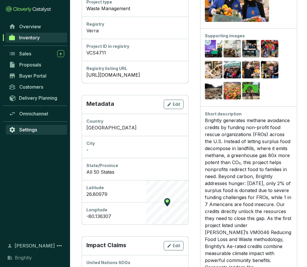
scroll to position [138, 0]
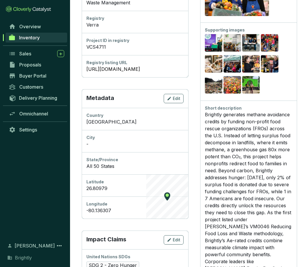
click at [1, 147] on div "Overview Inventory Sales Proposals Buyer Portal Customers Delivery Planning Omn…" at bounding box center [35, 128] width 70 height 214
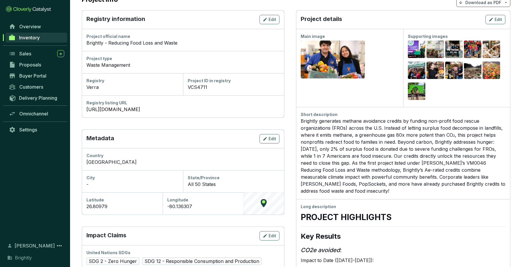
scroll to position [0, 0]
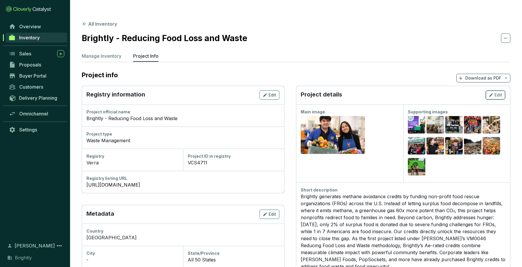
click at [453, 92] on span "Edit" at bounding box center [498, 95] width 8 height 6
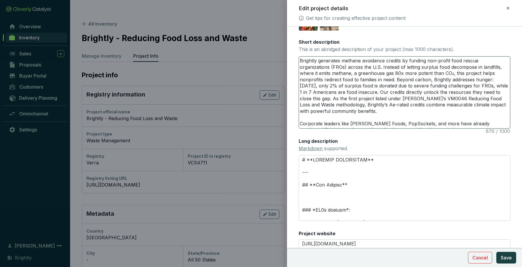
scroll to position [81, 0]
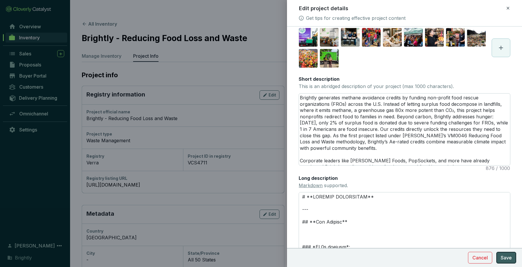
click at [453, 254] on span "Save" at bounding box center [505, 257] width 11 height 7
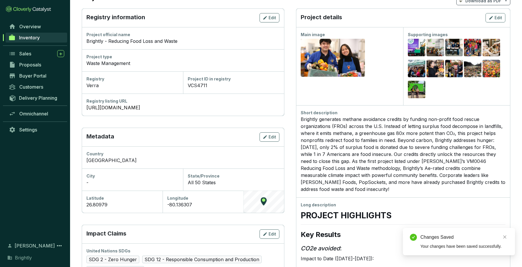
scroll to position [94, 0]
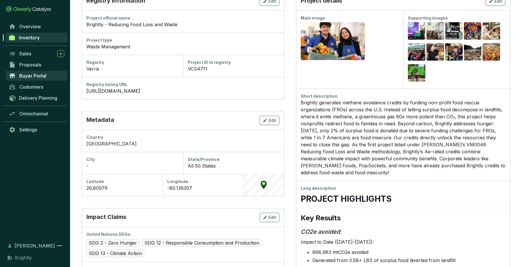
click at [37, 78] on span "Buyer Portal" at bounding box center [32, 76] width 27 height 6
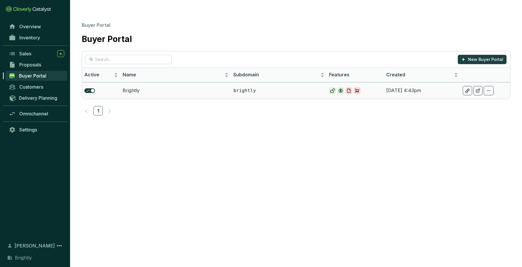
click at [371, 83] on td at bounding box center [354, 90] width 57 height 17
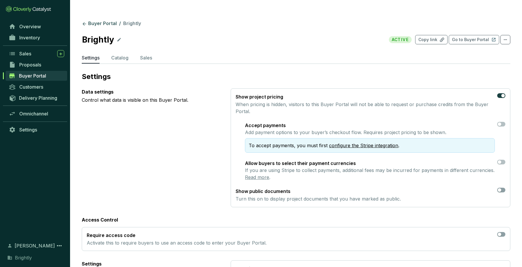
click at [453, 33] on section "Brightly ACTIVE Copy link Go to Buyer Portal" at bounding box center [296, 39] width 428 height 13
click at [453, 37] on p "Go to Buyer Portal" at bounding box center [470, 40] width 37 height 6
click at [39, 36] on span "Inventory" at bounding box center [29, 38] width 21 height 6
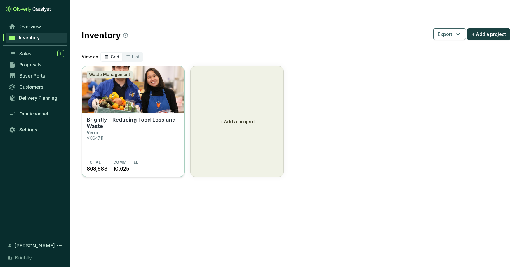
click at [135, 83] on img at bounding box center [133, 90] width 102 height 47
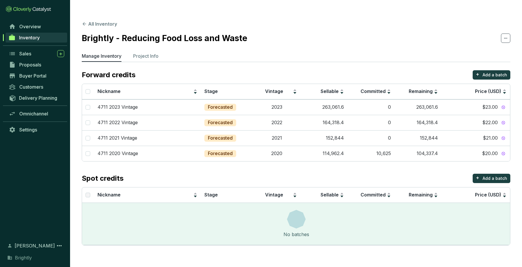
click at [162, 53] on ul "Manage Inventory Project Info" at bounding box center [296, 57] width 428 height 9
click at [144, 53] on p "Project Info" at bounding box center [145, 56] width 25 height 7
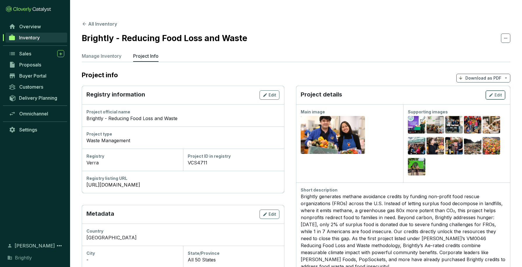
click at [488, 92] on icon "button" at bounding box center [490, 95] width 5 height 7
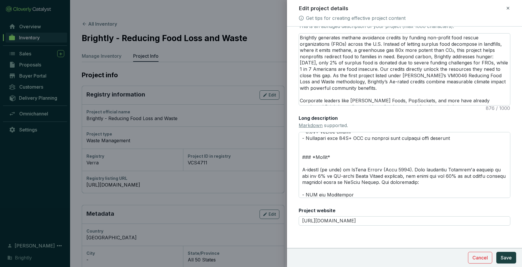
scroll to position [102, 0]
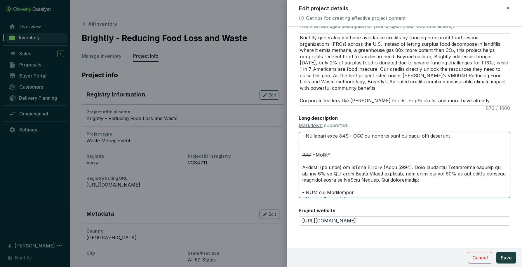
click at [315, 181] on textarea "Long description Markdown supported." at bounding box center [404, 165] width 212 height 66
type textarea "# **PROJECT HIGHLIGHTS** --- ## **Key Results** ### *CO2e avoided*: Impact to D…"
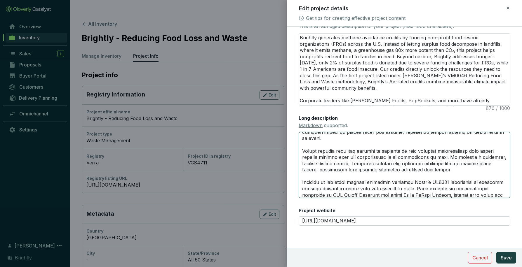
scroll to position [411, 0]
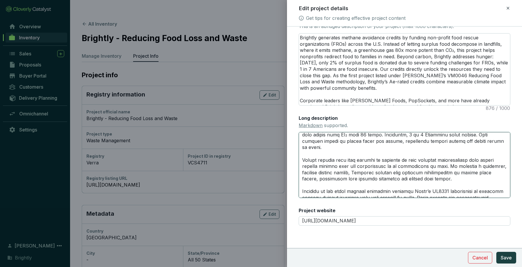
click at [468, 167] on textarea "Long description Markdown supported." at bounding box center [404, 165] width 212 height 66
type textarea "# **PROJECT HIGHLIGHTS** --- ## **Key Results** ### *CO2e avoided*: Impact to D…"
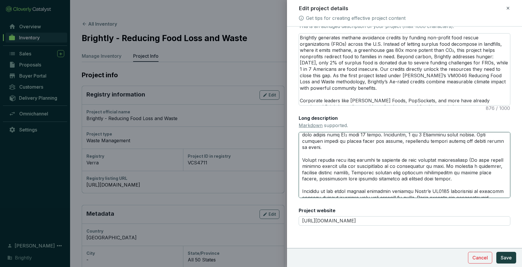
type textarea "# **PROJECT HIGHLIGHTS** --- ## **Key Results** ### *CO2e avoided*: Impact to D…"
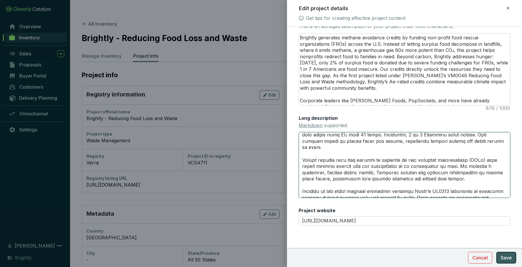
type textarea "# **PROJECT HIGHLIGHTS** --- ## **Key Results** ### *CO2e avoided*: Impact to D…"
click at [502, 259] on span "Save" at bounding box center [505, 257] width 11 height 7
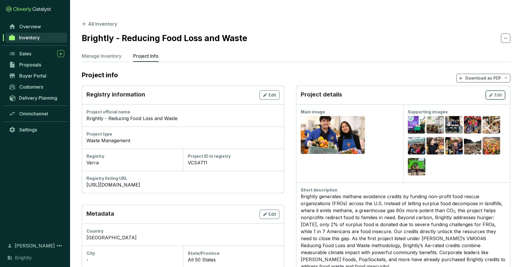
click at [497, 92] on span "Edit" at bounding box center [498, 95] width 8 height 6
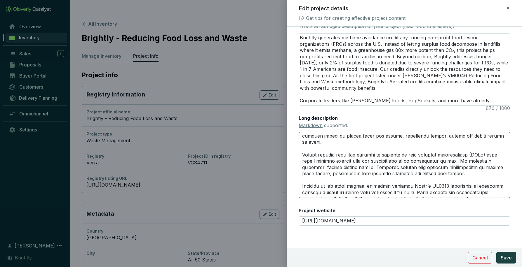
scroll to position [420, 0]
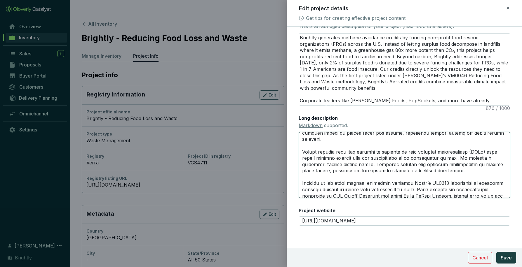
drag, startPoint x: 476, startPoint y: 170, endPoint x: 414, endPoint y: 170, distance: 61.9
click at [414, 170] on textarea "Long description Markdown supported." at bounding box center [404, 165] width 212 height 66
type textarea "# **PROJECT HIGHLIGHTS** --- ## **Key Results** ### *CO2e avoided*: Impact to D…"
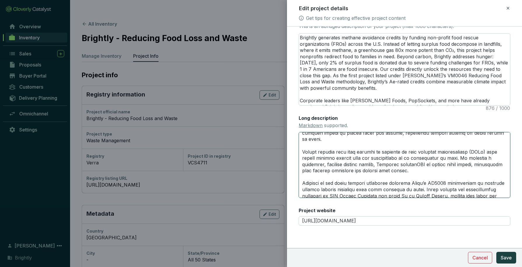
type textarea "# **PROJECT HIGHLIGHTS** --- ## **Key Results** ### *CO2e avoided*: Impact to D…"
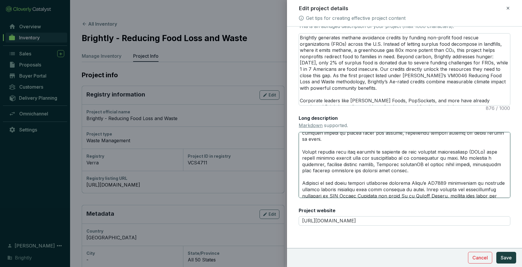
type textarea "# **PROJECT HIGHLIGHTS** --- ## **Key Results** ### *CO2e avoided*: Impact to D…"
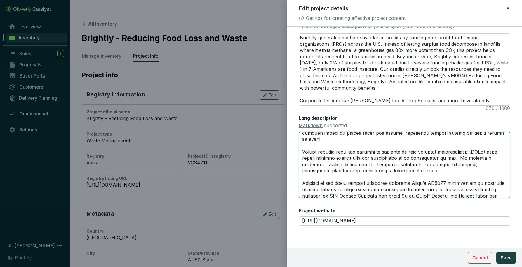
type textarea "# **PROJECT HIGHLIGHTS** --- ## **Key Results** ### *CO2e avoided*: Impact to D…"
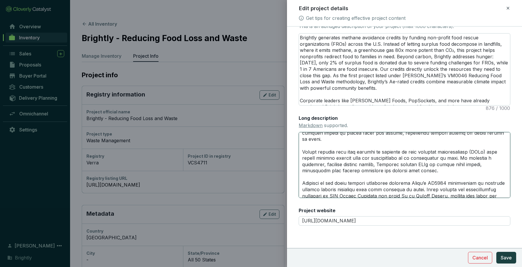
type textarea "# **PROJECT HIGHLIGHTS** --- ## **Key Results** ### *CO2e avoided*: Impact to D…"
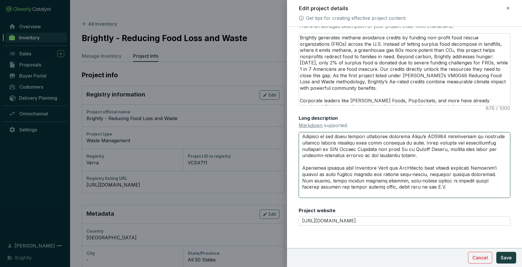
scroll to position [469, 0]
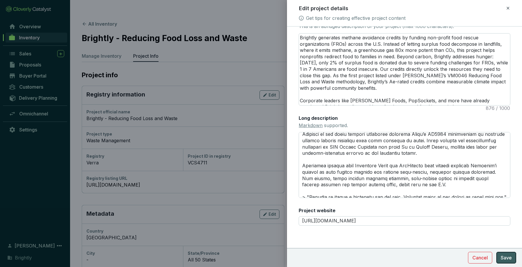
click at [509, 258] on span "Save" at bounding box center [505, 257] width 11 height 7
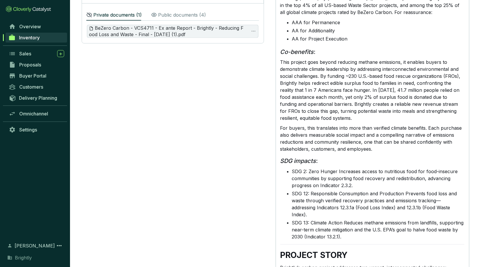
scroll to position [0, 0]
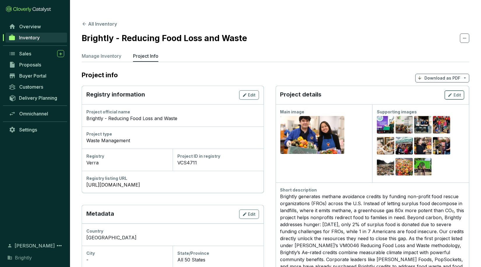
click at [458, 92] on span "Edit" at bounding box center [458, 95] width 8 height 6
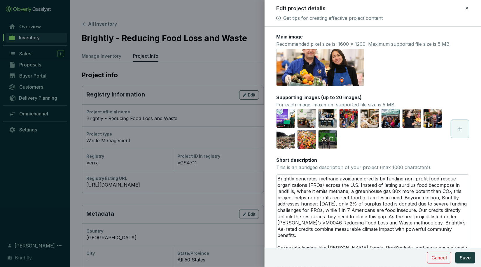
scroll to position [148, 0]
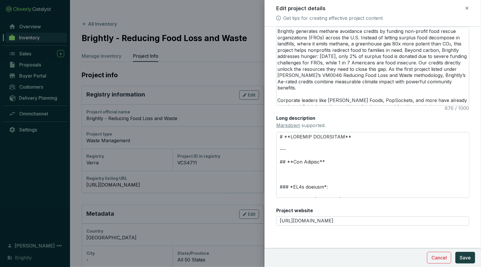
click at [137, 82] on div at bounding box center [240, 133] width 481 height 267
click at [467, 6] on icon at bounding box center [467, 8] width 5 height 7
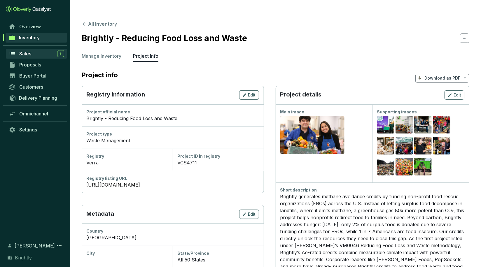
click at [31, 51] on div "Sales" at bounding box center [41, 53] width 45 height 7
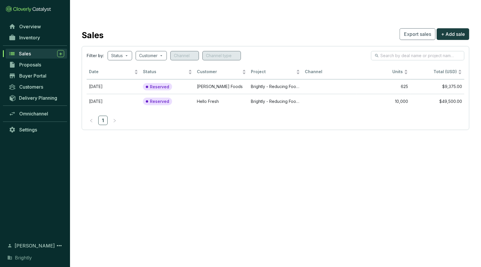
click at [37, 32] on div "Overview" at bounding box center [35, 26] width 70 height 11
click at [37, 31] on link "Overview" at bounding box center [36, 27] width 61 height 10
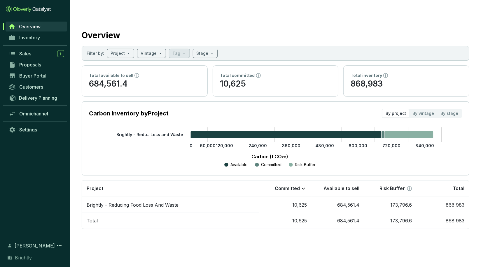
click at [37, 45] on div "Inventory" at bounding box center [35, 40] width 70 height 16
click at [36, 42] on link "Inventory" at bounding box center [36, 38] width 61 height 10
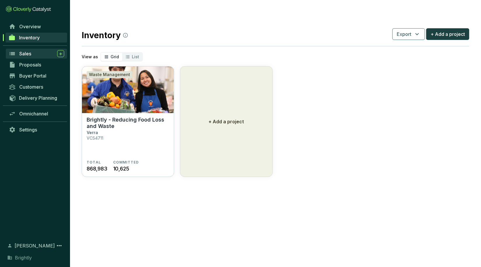
click at [39, 55] on div "Sales" at bounding box center [41, 53] width 45 height 7
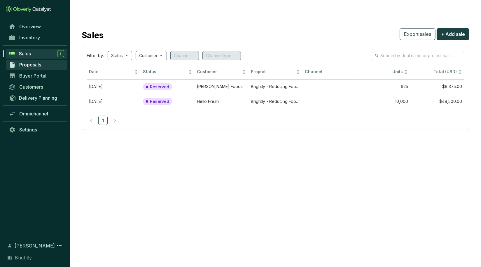
click at [36, 67] on span "Proposals" at bounding box center [30, 65] width 22 height 6
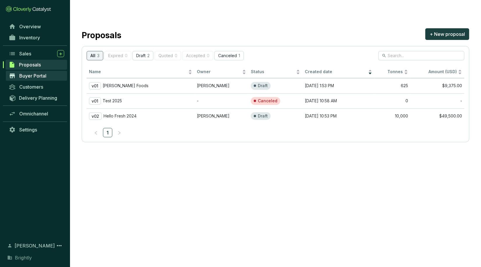
click at [37, 76] on span "Buyer Portal" at bounding box center [32, 76] width 27 height 6
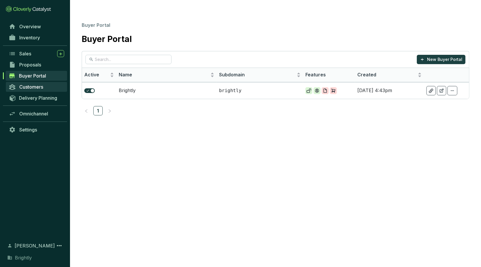
click at [38, 89] on span "Customers" at bounding box center [31, 87] width 24 height 6
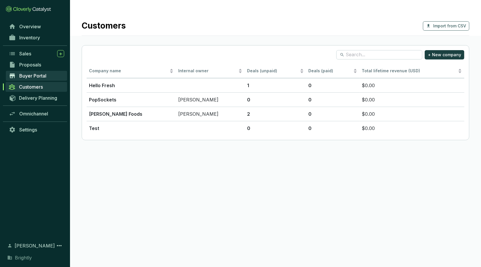
click at [34, 75] on span "Buyer Portal" at bounding box center [32, 76] width 27 height 6
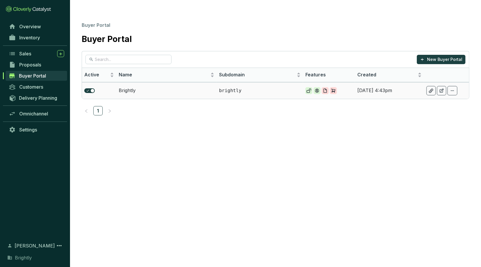
click at [156, 82] on td "Brightly" at bounding box center [166, 90] width 100 height 17
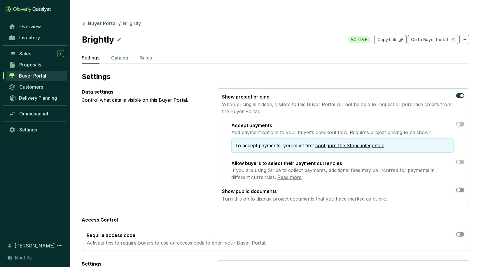
click at [117, 54] on p "Catalog" at bounding box center [119, 57] width 17 height 7
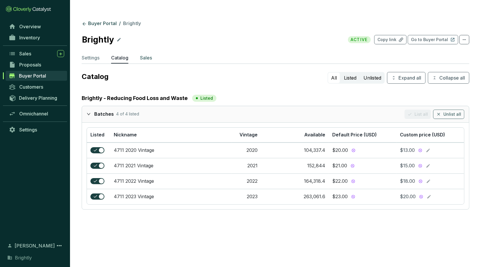
click at [146, 54] on p "Sales" at bounding box center [146, 57] width 12 height 7
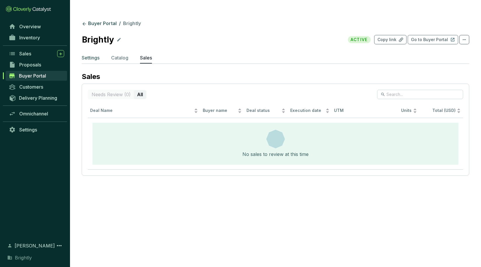
click at [90, 54] on p "Settings" at bounding box center [91, 57] width 18 height 7
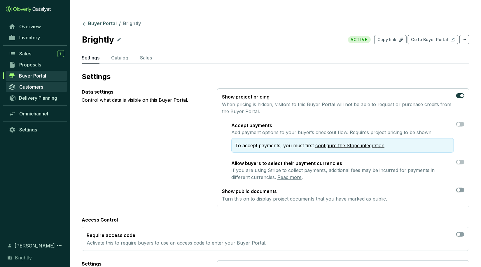
click at [33, 88] on span "Customers" at bounding box center [31, 87] width 24 height 6
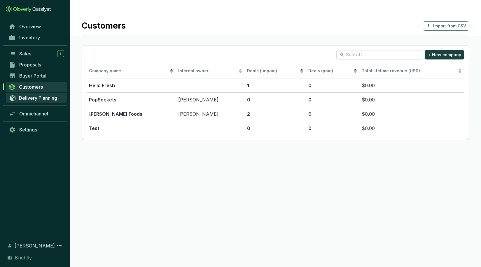
click at [37, 102] on link "Delivery Planning" at bounding box center [36, 98] width 61 height 10
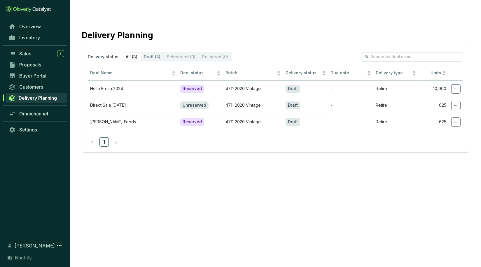
click at [37, 120] on div "Omnichannel" at bounding box center [35, 116] width 70 height 16
click at [31, 132] on span "Settings" at bounding box center [28, 130] width 18 height 6
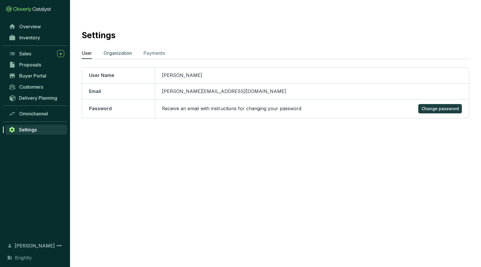
click at [123, 50] on p "Organization" at bounding box center [118, 53] width 28 height 7
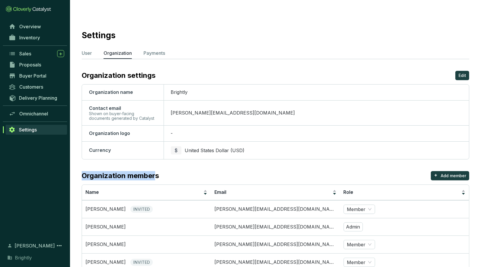
drag, startPoint x: 157, startPoint y: 164, endPoint x: 94, endPoint y: 158, distance: 63.8
click at [94, 158] on section "Settings User Organization Payments Organization settings Edit Organization nam…" at bounding box center [275, 149] width 411 height 275
click at [95, 149] on section "Settings User Organization Payments Organization settings Edit Organization nam…" at bounding box center [275, 149] width 411 height 275
click at [89, 50] on p "User" at bounding box center [87, 53] width 10 height 7
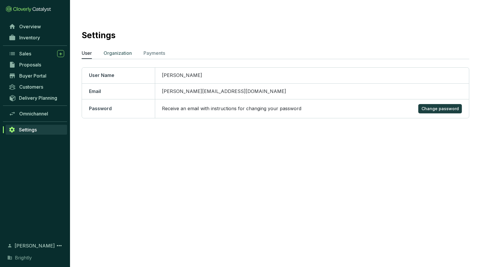
click at [118, 50] on p "Organization" at bounding box center [118, 53] width 28 height 7
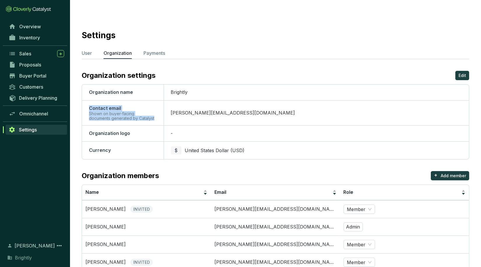
drag, startPoint x: 156, startPoint y: 106, endPoint x: 88, endPoint y: 96, distance: 68.2
click at [88, 100] on th "Contact email Shown on buyer-facing documents generated by Catalyst" at bounding box center [123, 112] width 82 height 25
click at [466, 73] on p "Edit" at bounding box center [463, 76] width 8 height 6
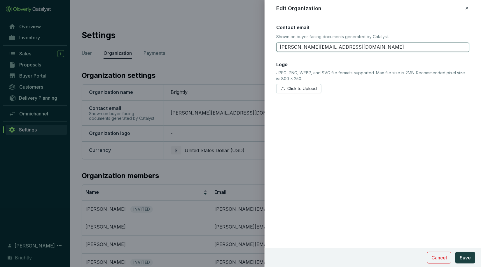
drag, startPoint x: 290, startPoint y: 46, endPoint x: 253, endPoint y: 46, distance: 37.3
click at [253, 46] on div "Edit Organization Contact email Shown on buyer-facing documents generated by Ca…" at bounding box center [240, 133] width 481 height 267
type input "matt@justbrightly.com"
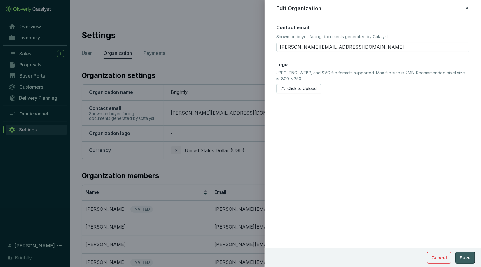
click at [466, 257] on span "Save" at bounding box center [465, 257] width 11 height 7
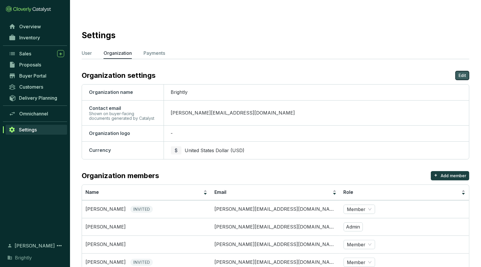
click at [467, 71] on button "Edit" at bounding box center [462, 75] width 14 height 9
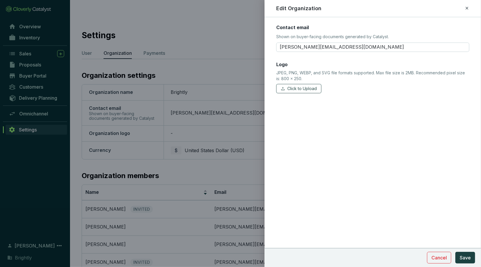
click at [300, 88] on span "Click to Upload" at bounding box center [301, 89] width 29 height 6
click at [469, 257] on span "Save" at bounding box center [465, 257] width 11 height 7
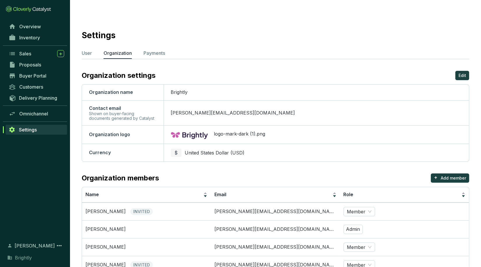
scroll to position [9, 0]
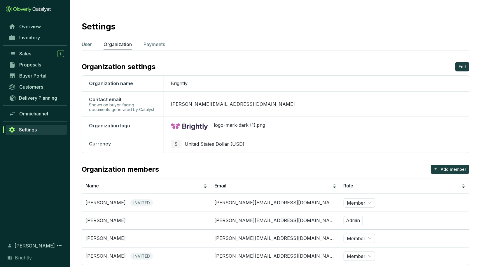
click at [87, 41] on p "User" at bounding box center [87, 44] width 10 height 7
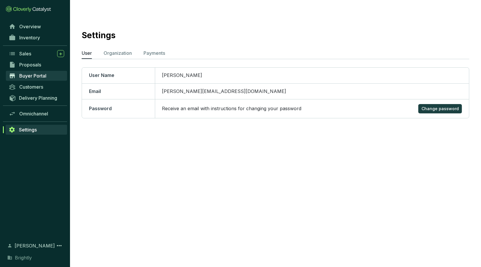
click at [34, 76] on span "Buyer Portal" at bounding box center [32, 76] width 27 height 6
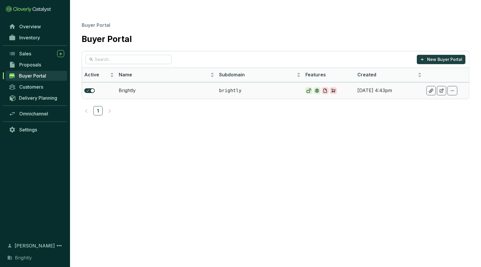
click at [249, 83] on td "brightly" at bounding box center [260, 90] width 86 height 17
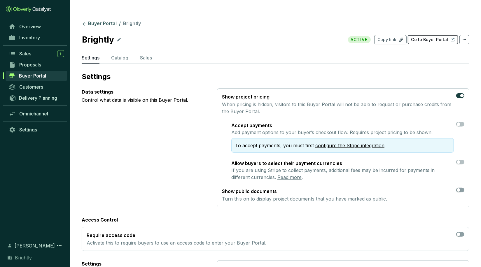
click at [429, 37] on p "Go to Buyer Portal" at bounding box center [429, 40] width 37 height 6
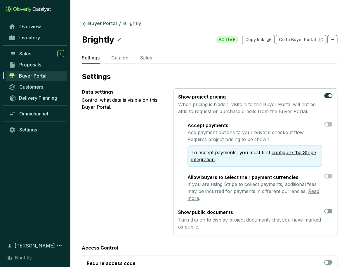
click at [28, 8] on icon at bounding box center [28, 9] width 45 height 6
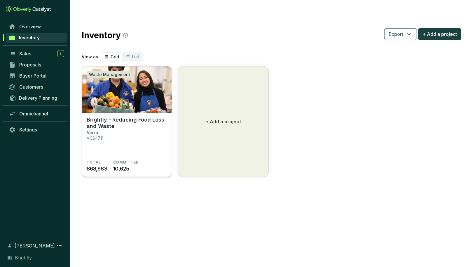
click at [102, 94] on img at bounding box center [127, 90] width 90 height 47
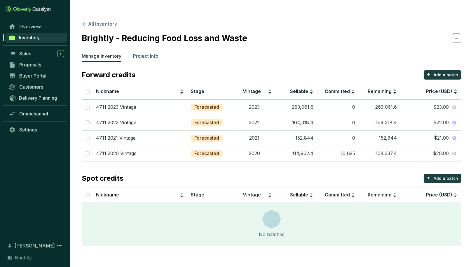
click at [146, 53] on p "Project Info" at bounding box center [145, 56] width 25 height 7
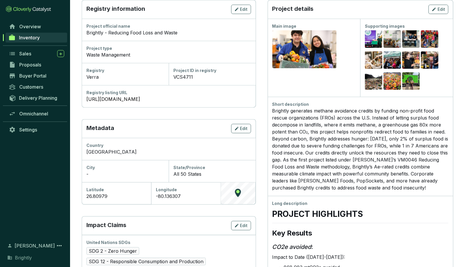
scroll to position [87, 0]
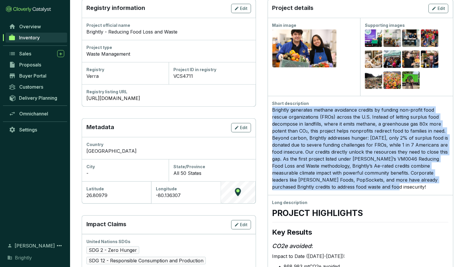
drag, startPoint x: 373, startPoint y: 176, endPoint x: 270, endPoint y: 96, distance: 129.8
click at [270, 96] on div "Short description Brightly generates methane avoidance credits by funding non-p…" at bounding box center [361, 145] width 186 height 99
copy div "Brightly generates methane avoidance credits by funding non-profit food rescue …"
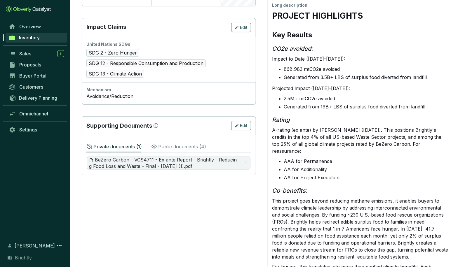
scroll to position [313, 0]
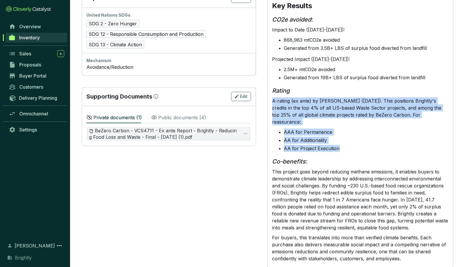
copy div "A-rating (ex ante) by BeZero Carbon (June 2025). This positions Brightly's cred…"
drag, startPoint x: 341, startPoint y: 127, endPoint x: 271, endPoint y: 87, distance: 80.1
click at [271, 87] on div "Long description PROJECT HIGHLIGHTS Key Results CO2e avoided : Impact to Date (…" at bounding box center [361, 265] width 186 height 594
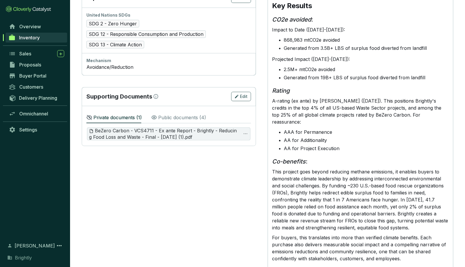
click at [15, 183] on div "Overview Inventory Sales Proposals Buyer Portal Customers Delivery Planning Omn…" at bounding box center [35, 128] width 70 height 214
